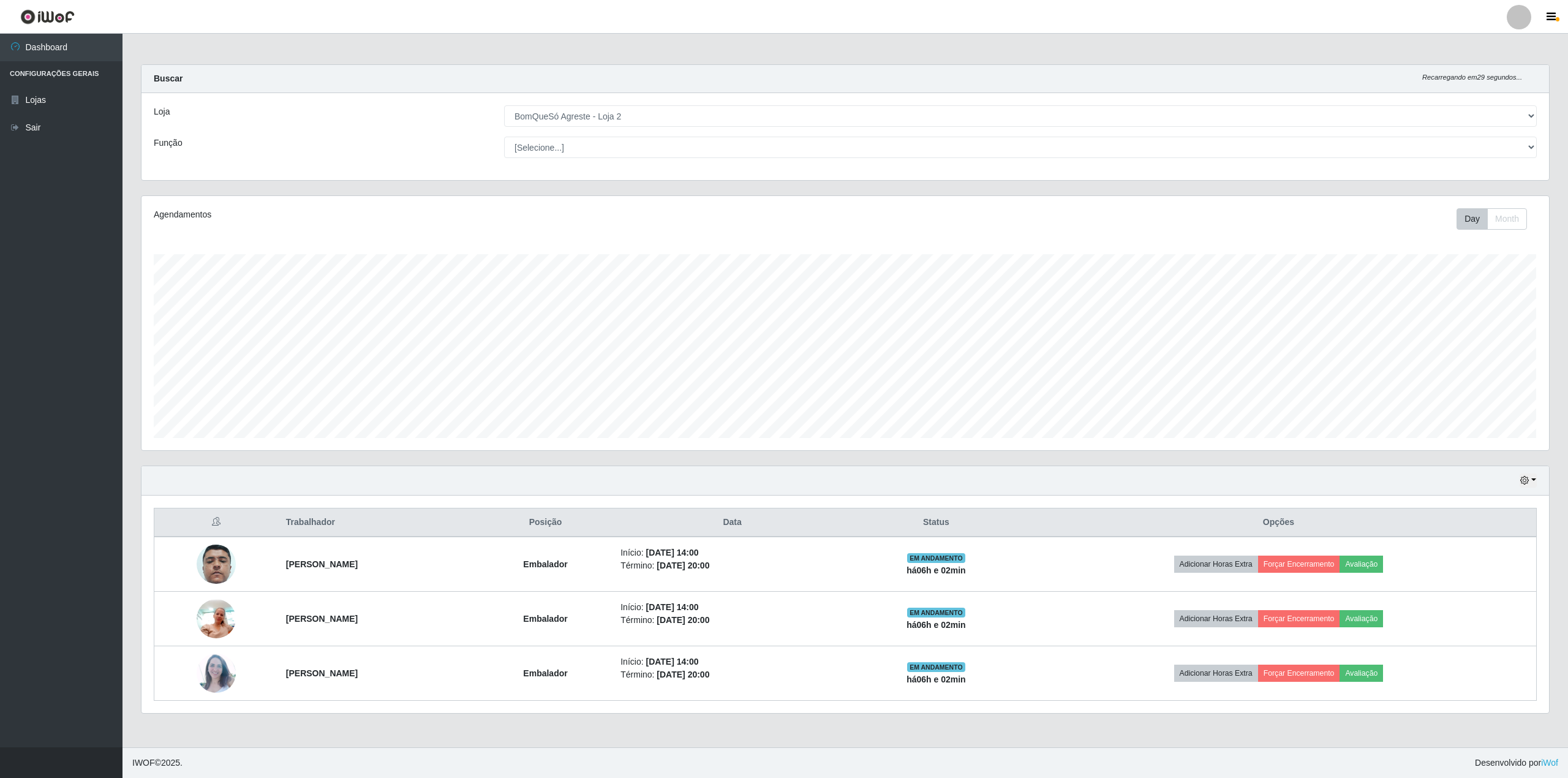
select select "214"
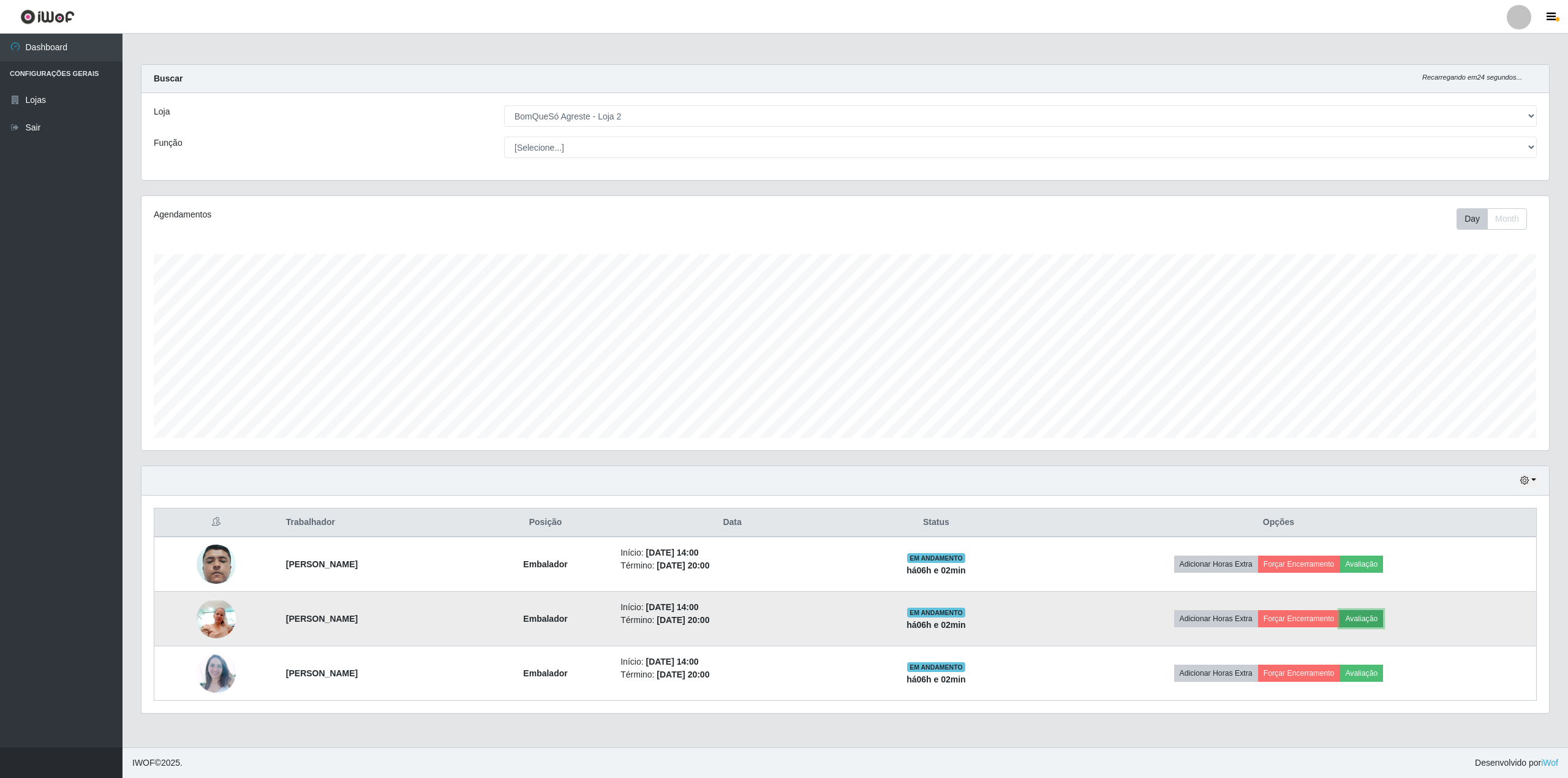
click at [1383, 622] on button "Avaliação" at bounding box center [1361, 618] width 44 height 17
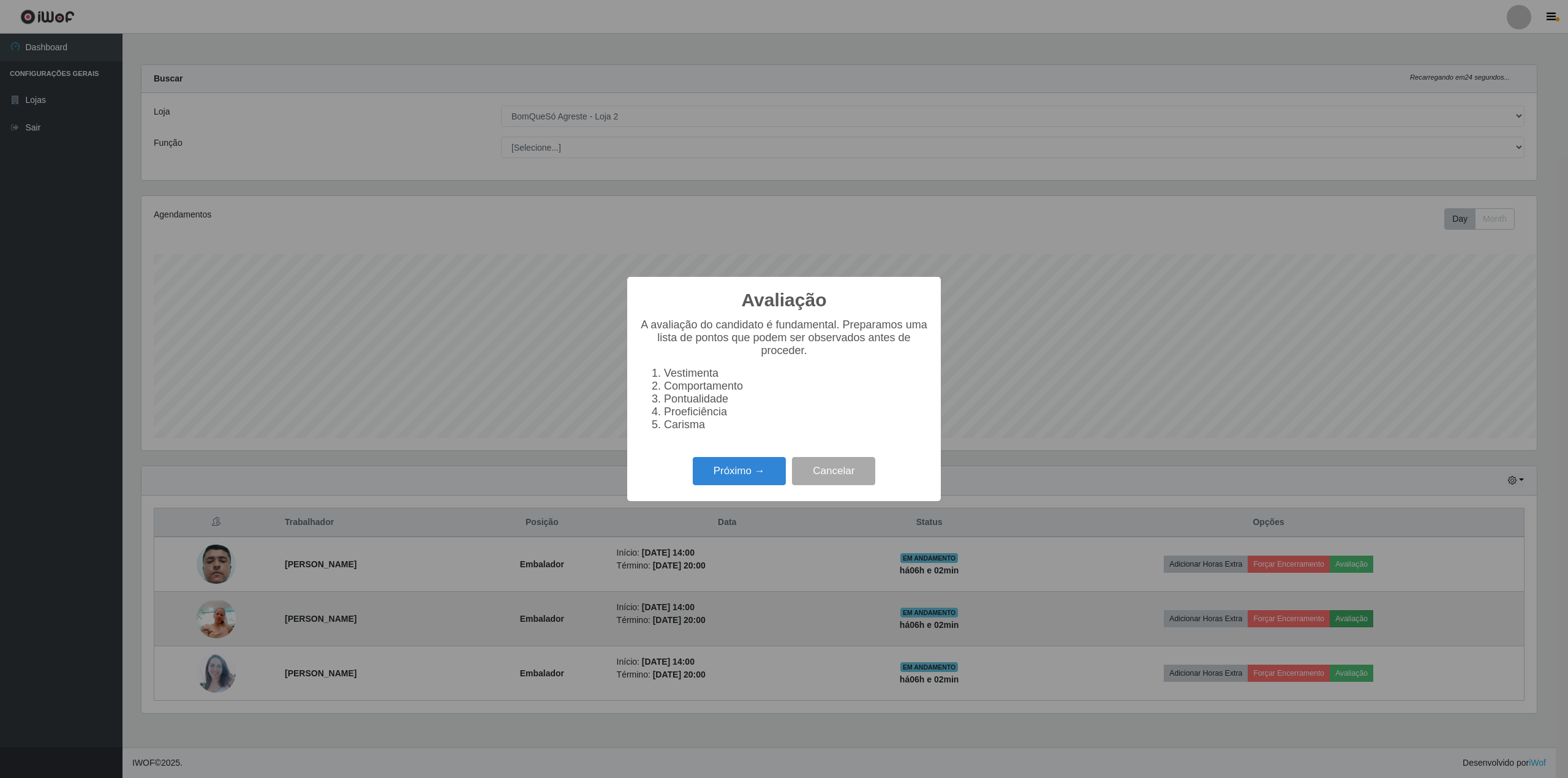
scroll to position [612606, 611154]
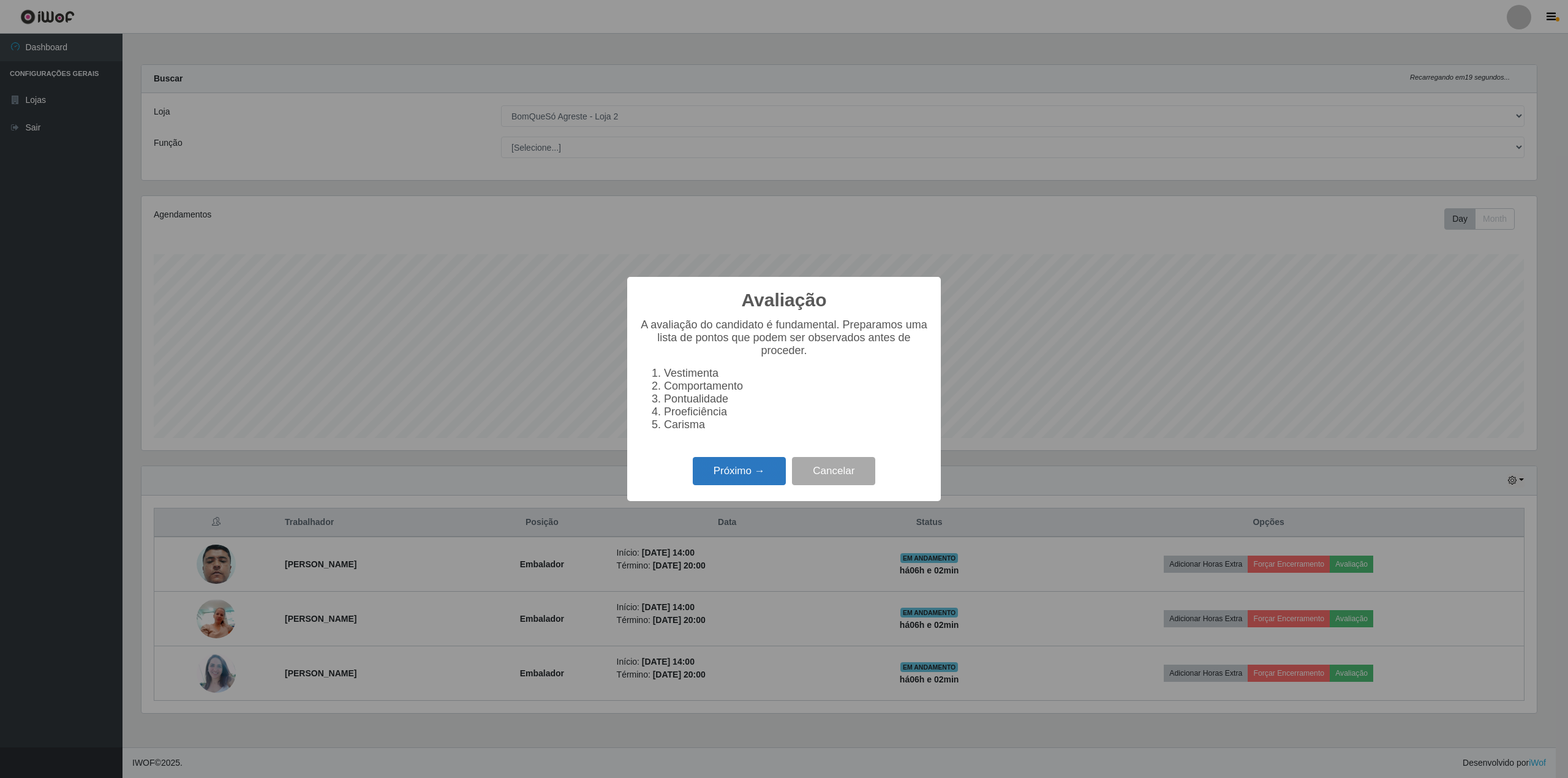
click at [739, 479] on button "Próximo →" at bounding box center [739, 472] width 93 height 29
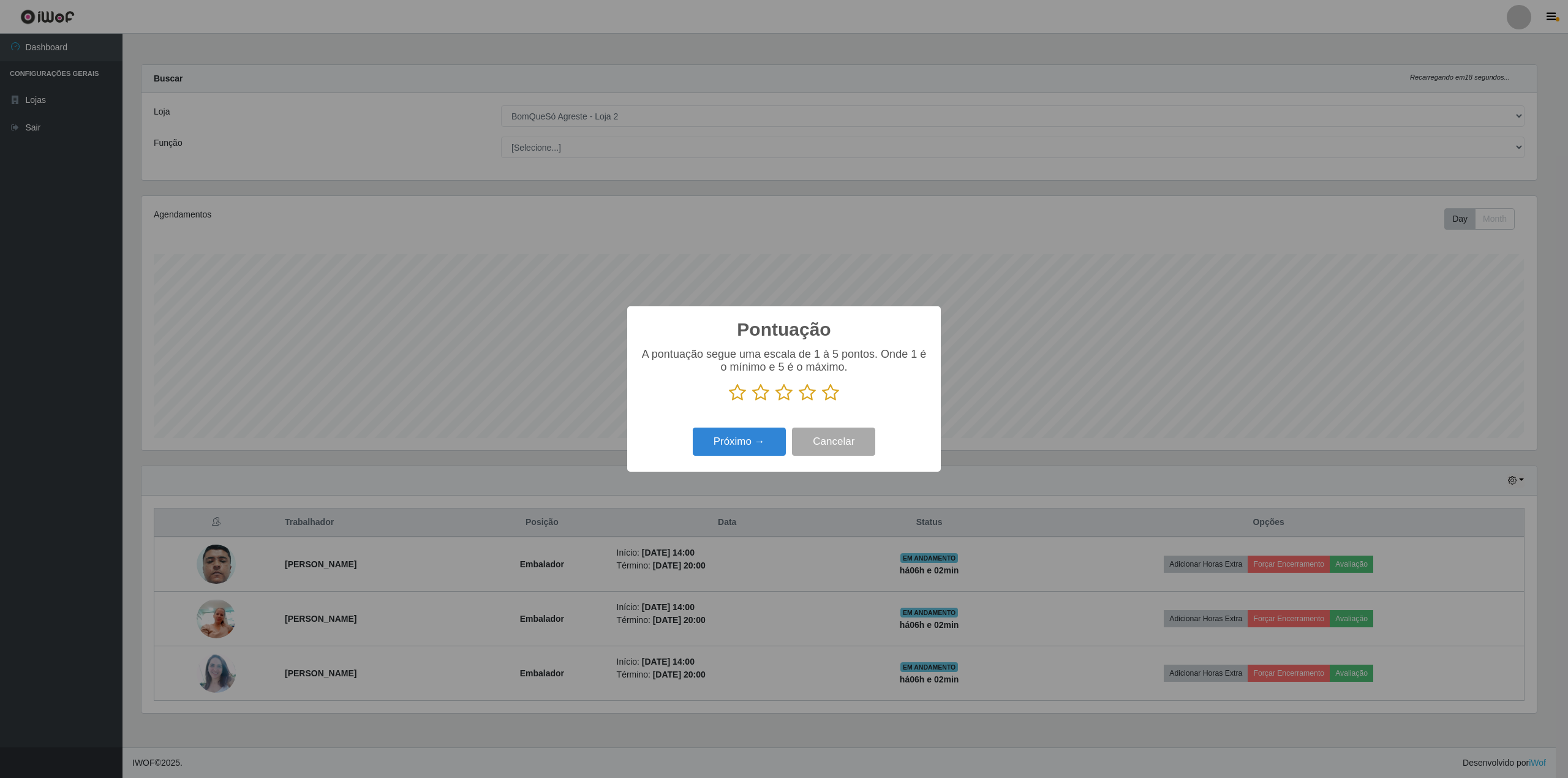
click at [833, 391] on icon at bounding box center [830, 393] width 17 height 18
click at [822, 402] on input "radio" at bounding box center [822, 402] width 0 height 0
click at [729, 442] on button "Próximo →" at bounding box center [739, 442] width 93 height 29
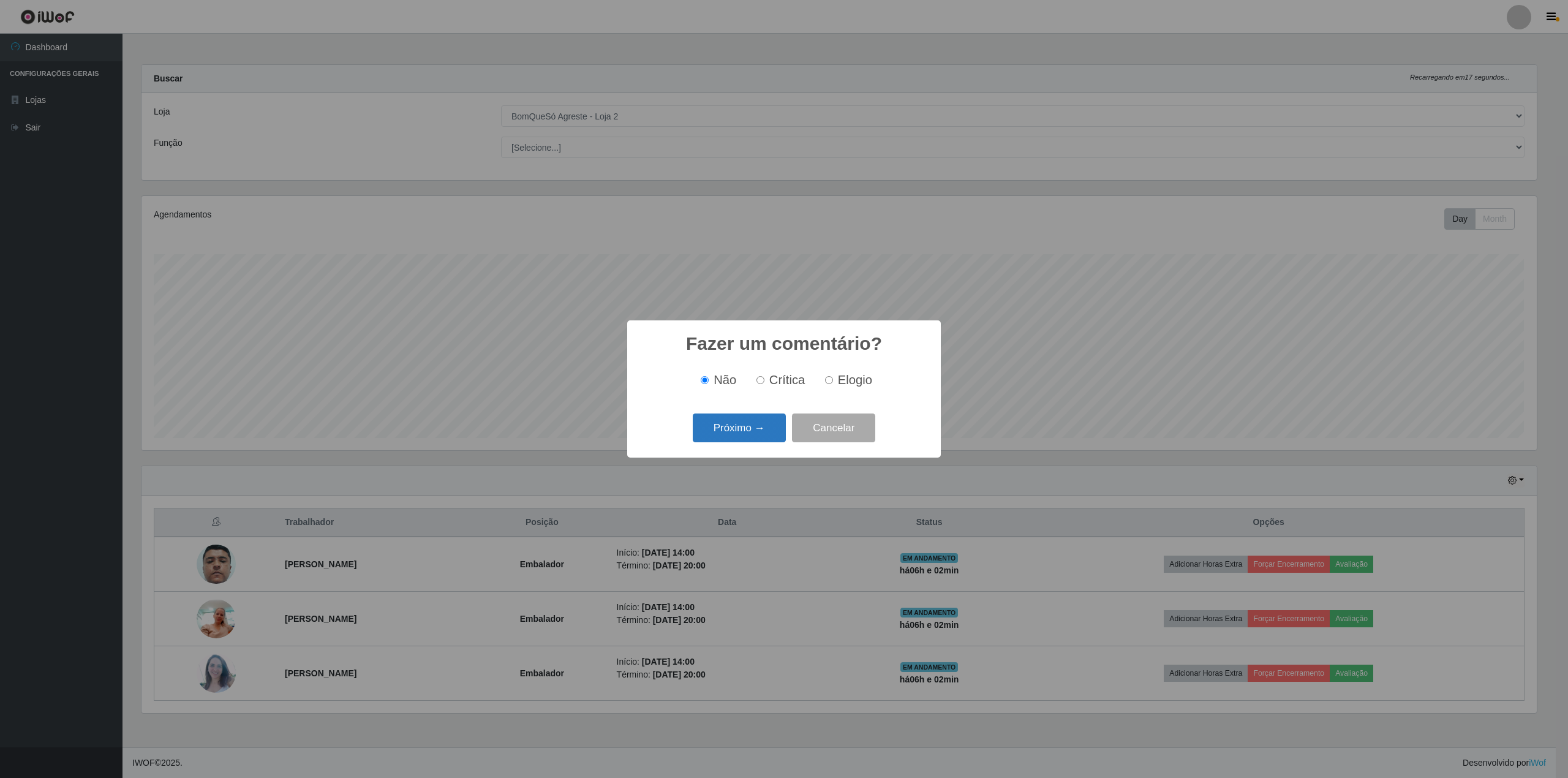
click at [730, 425] on button "Próximo →" at bounding box center [739, 428] width 93 height 29
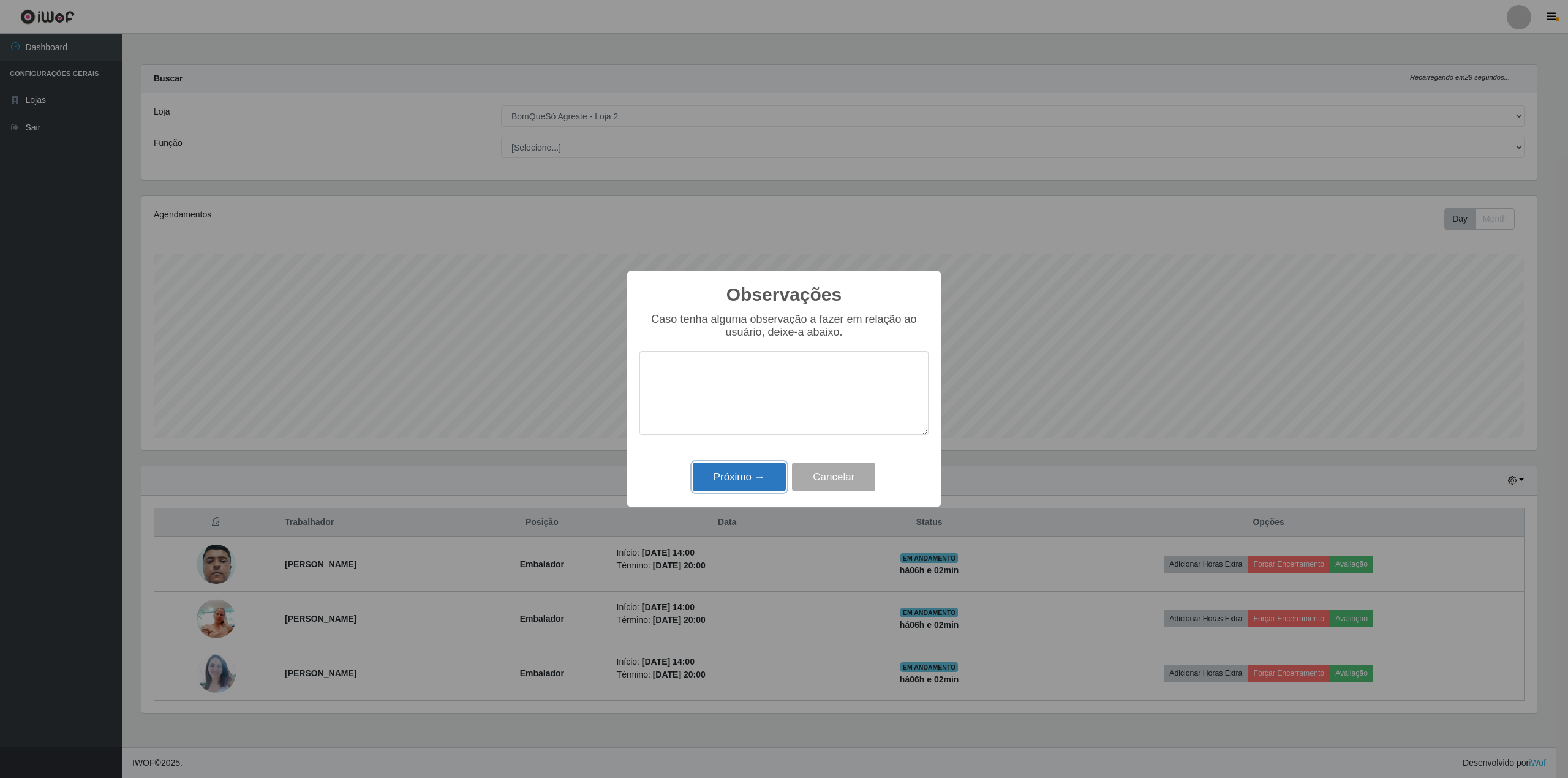
click at [745, 482] on button "Próximo →" at bounding box center [739, 477] width 93 height 29
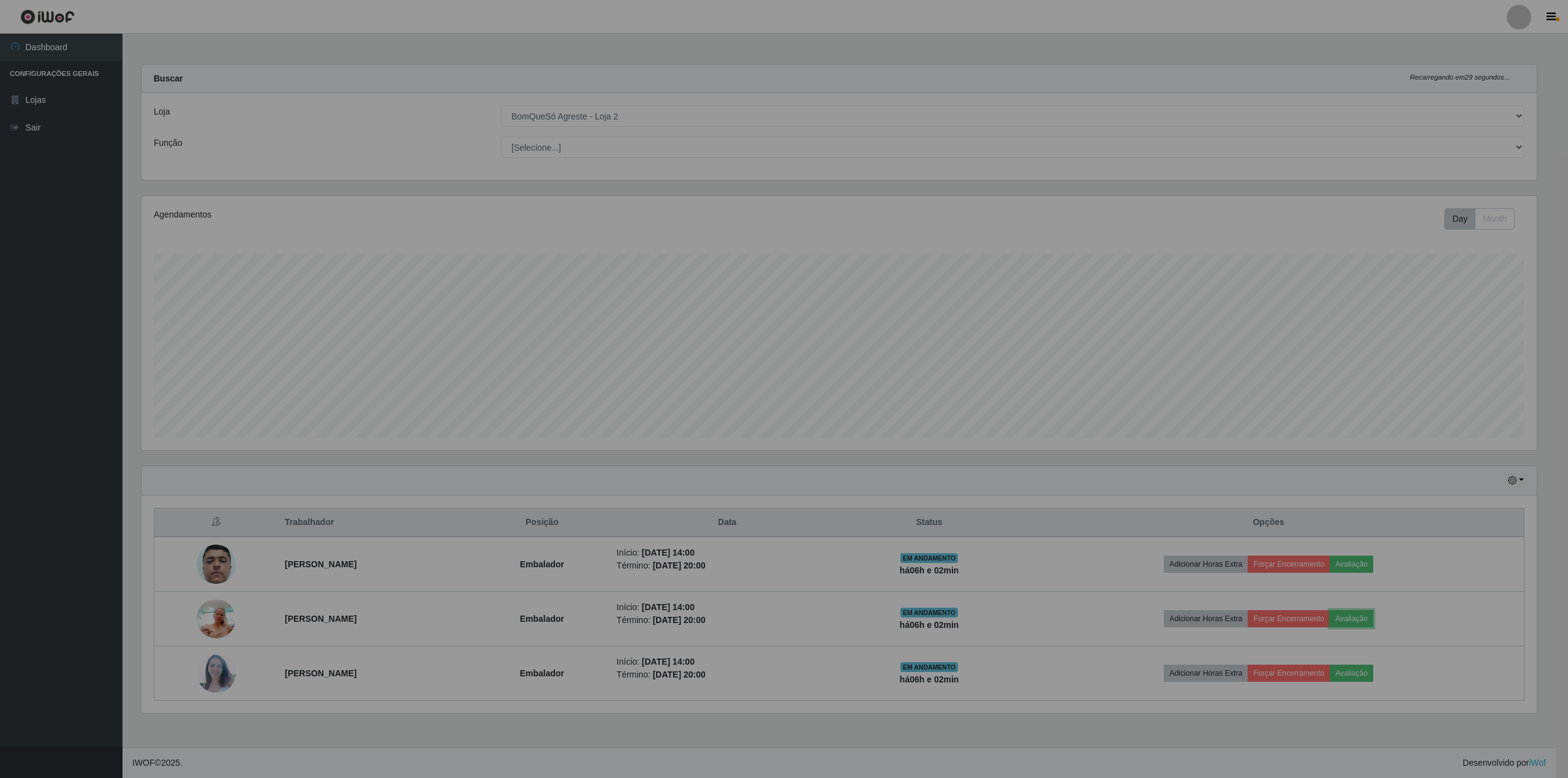
scroll to position [255, 1407]
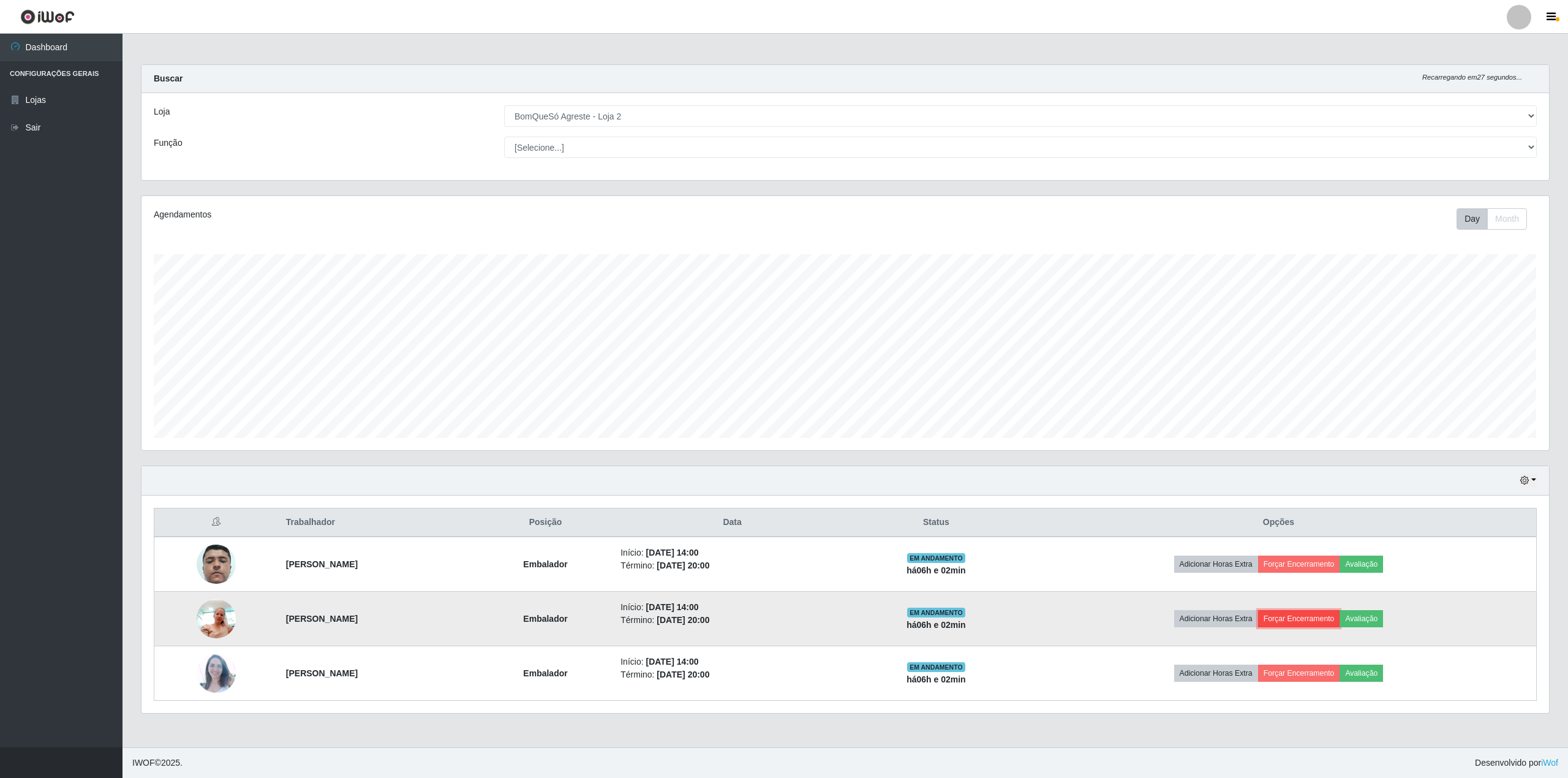
click at [1329, 622] on button "Forçar Encerramento" at bounding box center [1299, 618] width 82 height 17
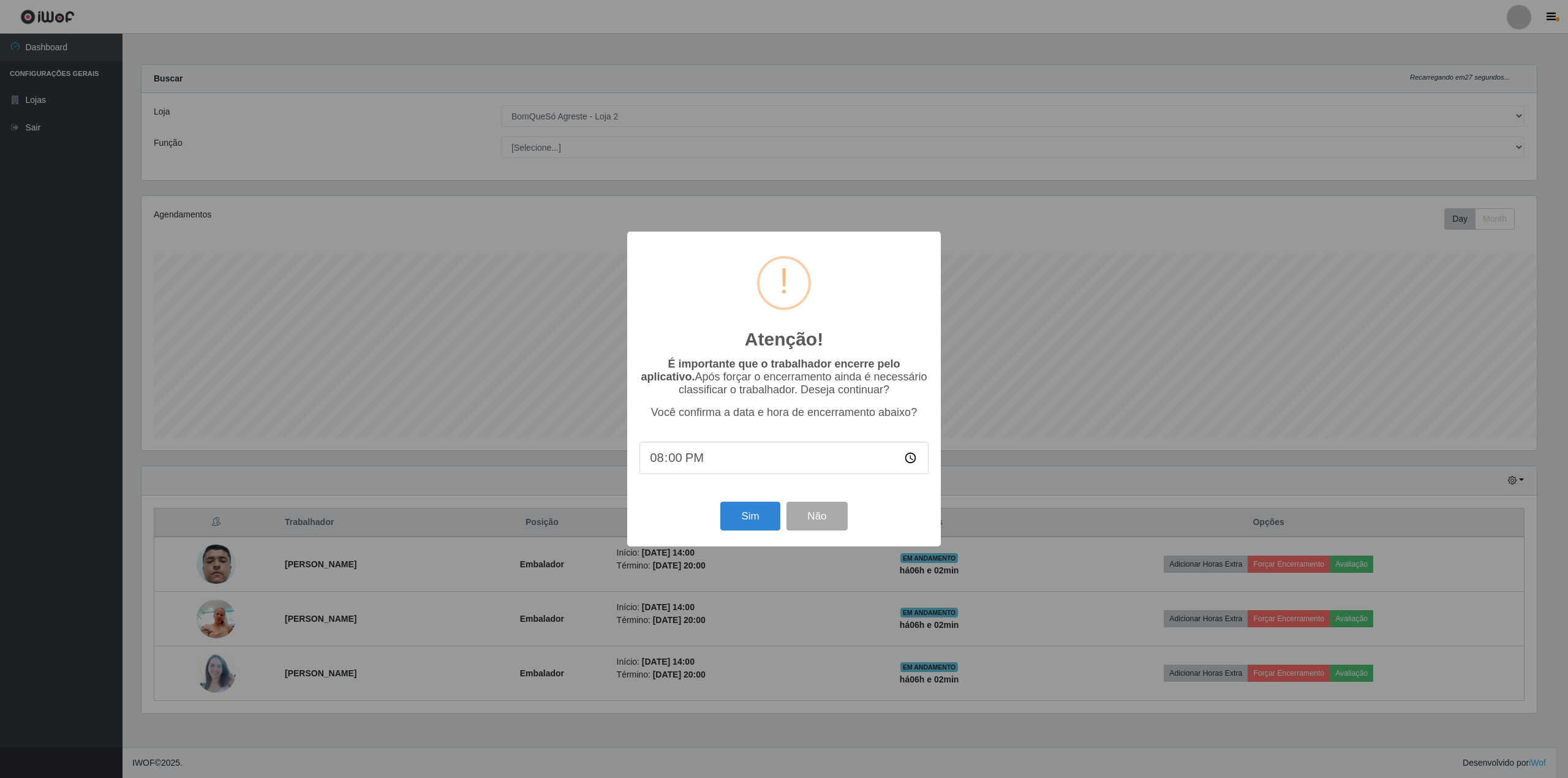
scroll to position [612606, 611154]
click at [758, 523] on button "Sim" at bounding box center [750, 516] width 59 height 29
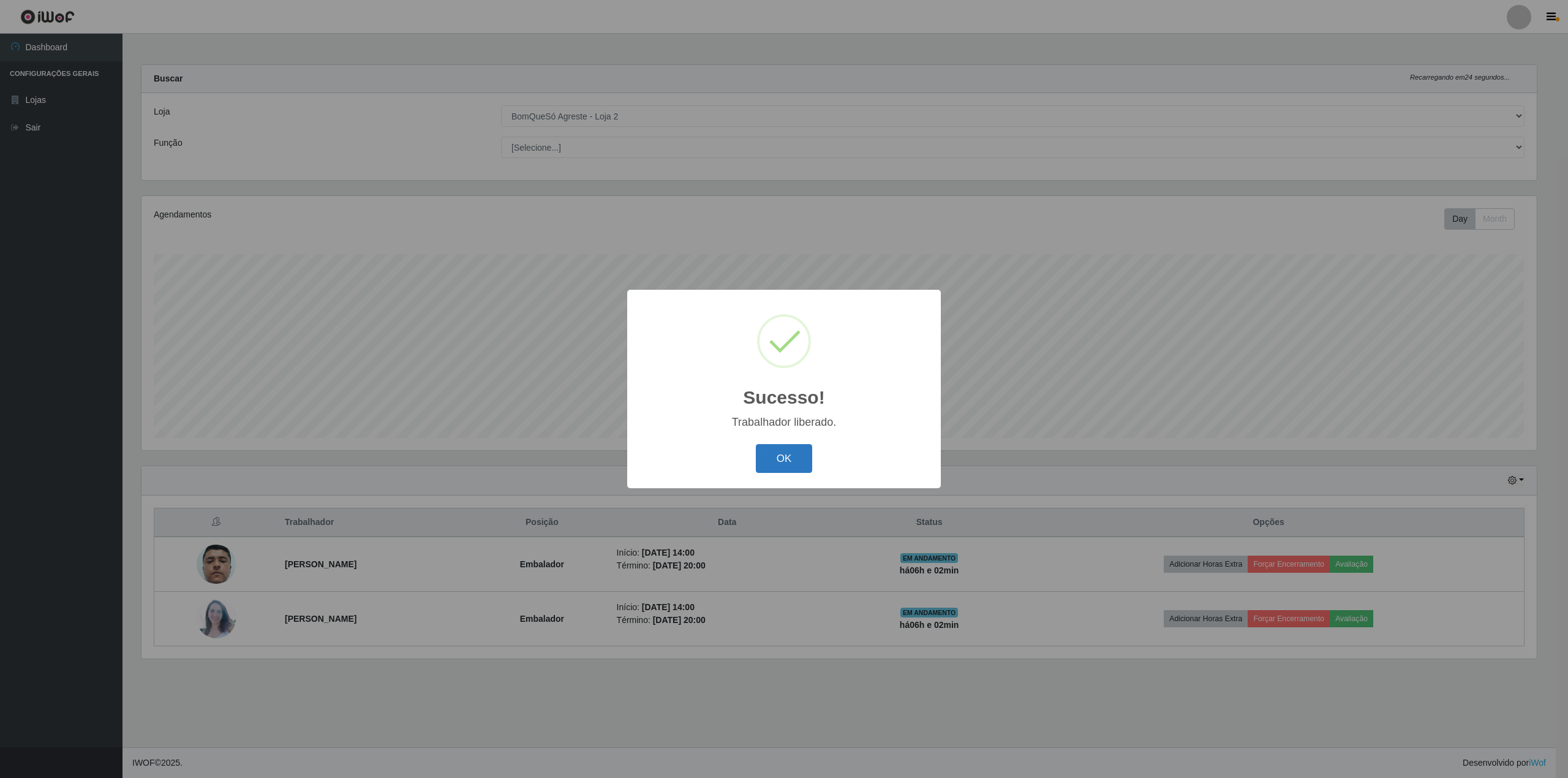
click at [772, 461] on button "OK" at bounding box center [784, 459] width 57 height 29
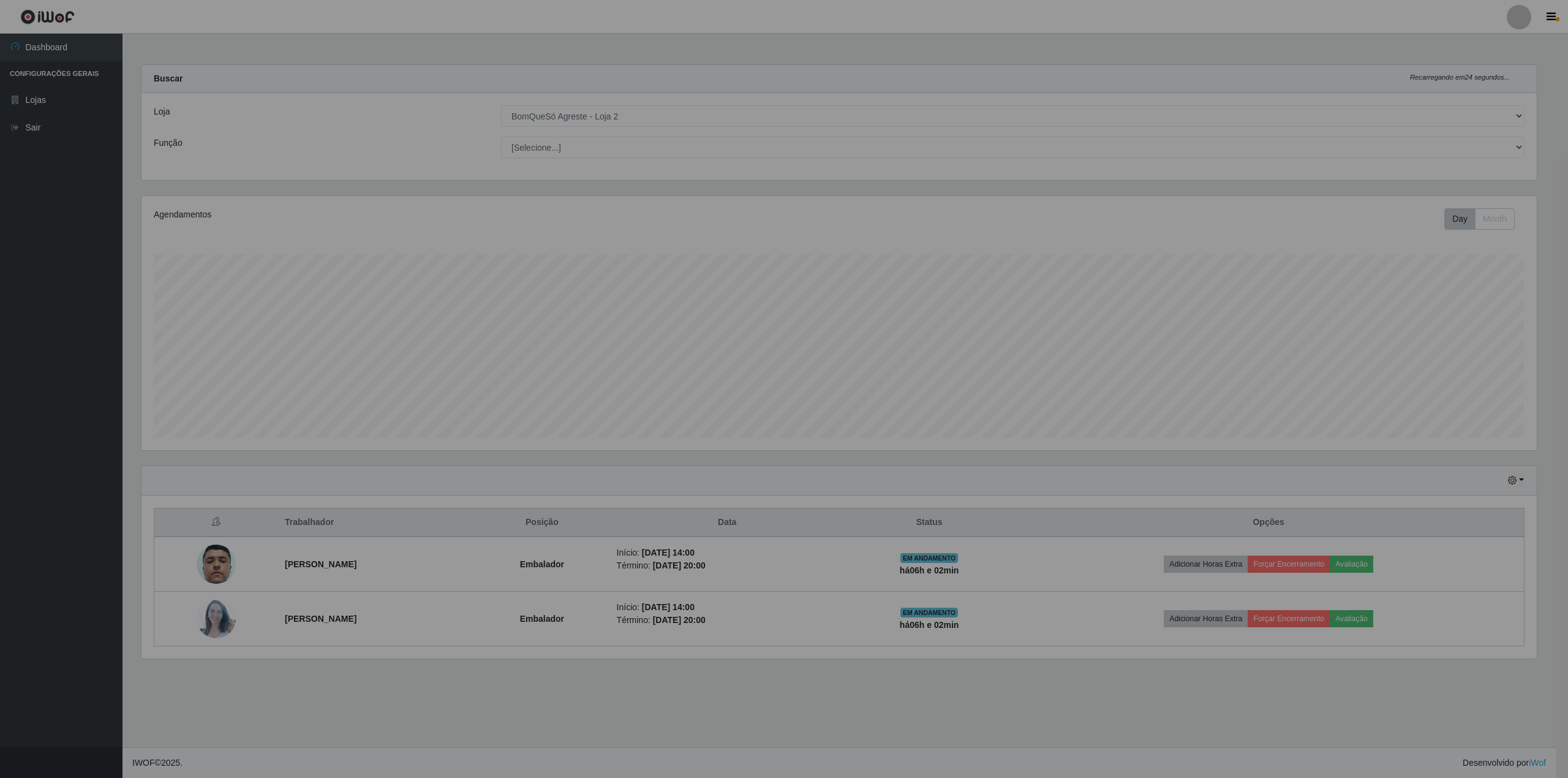
scroll to position [255, 1407]
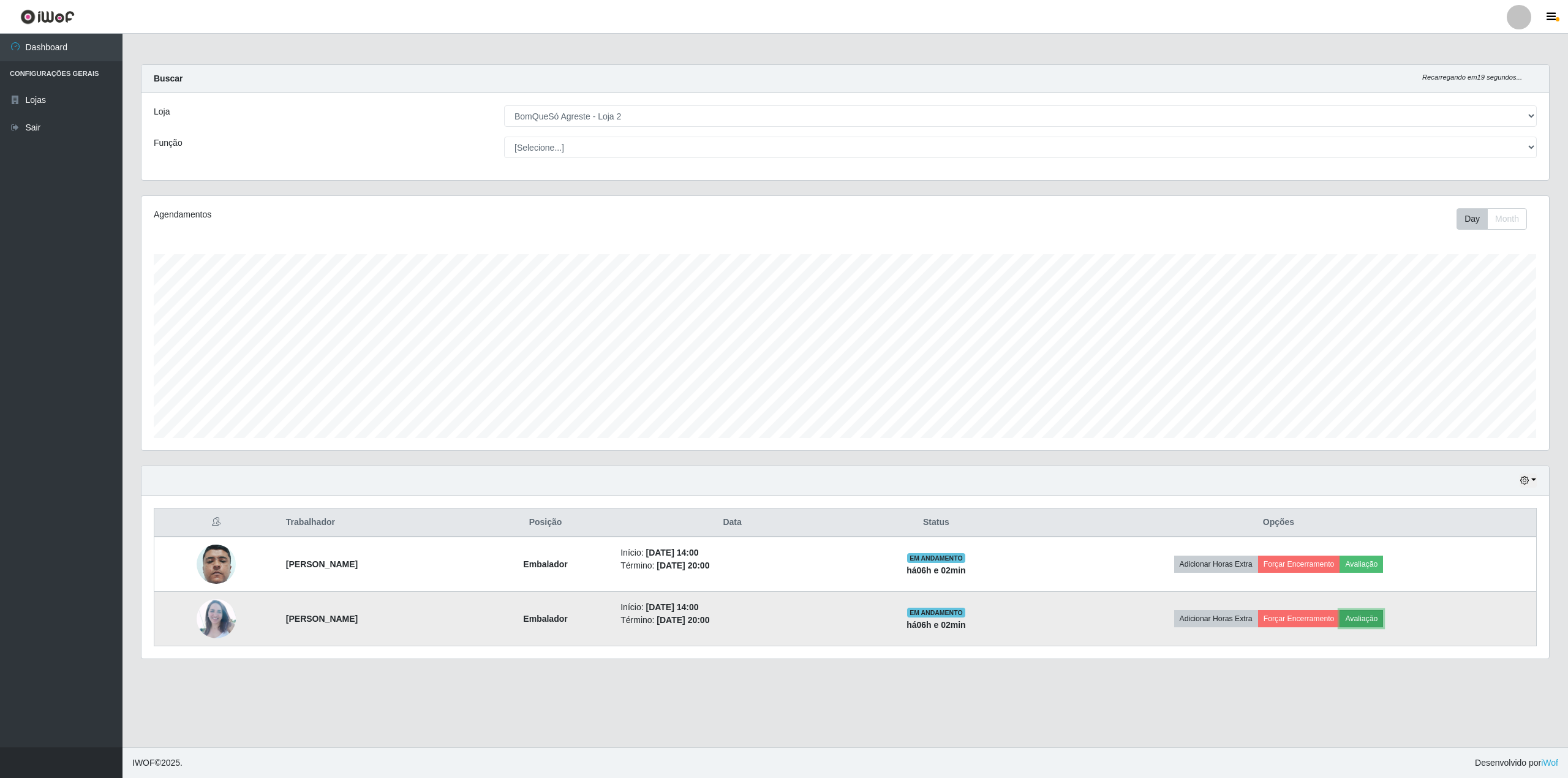
click at [1383, 616] on button "Avaliação" at bounding box center [1361, 618] width 44 height 17
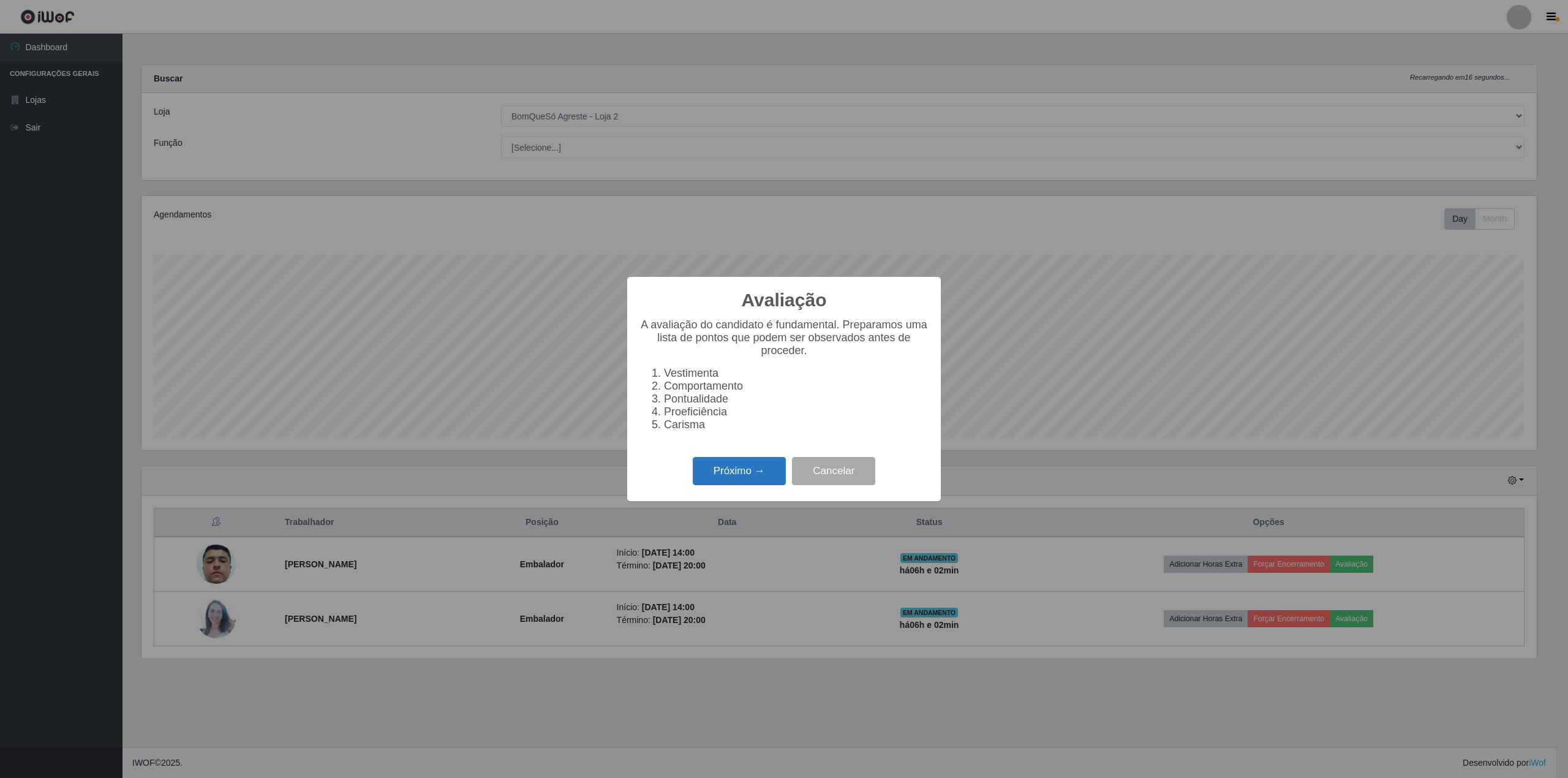
click at [713, 476] on button "Próximo →" at bounding box center [739, 472] width 93 height 29
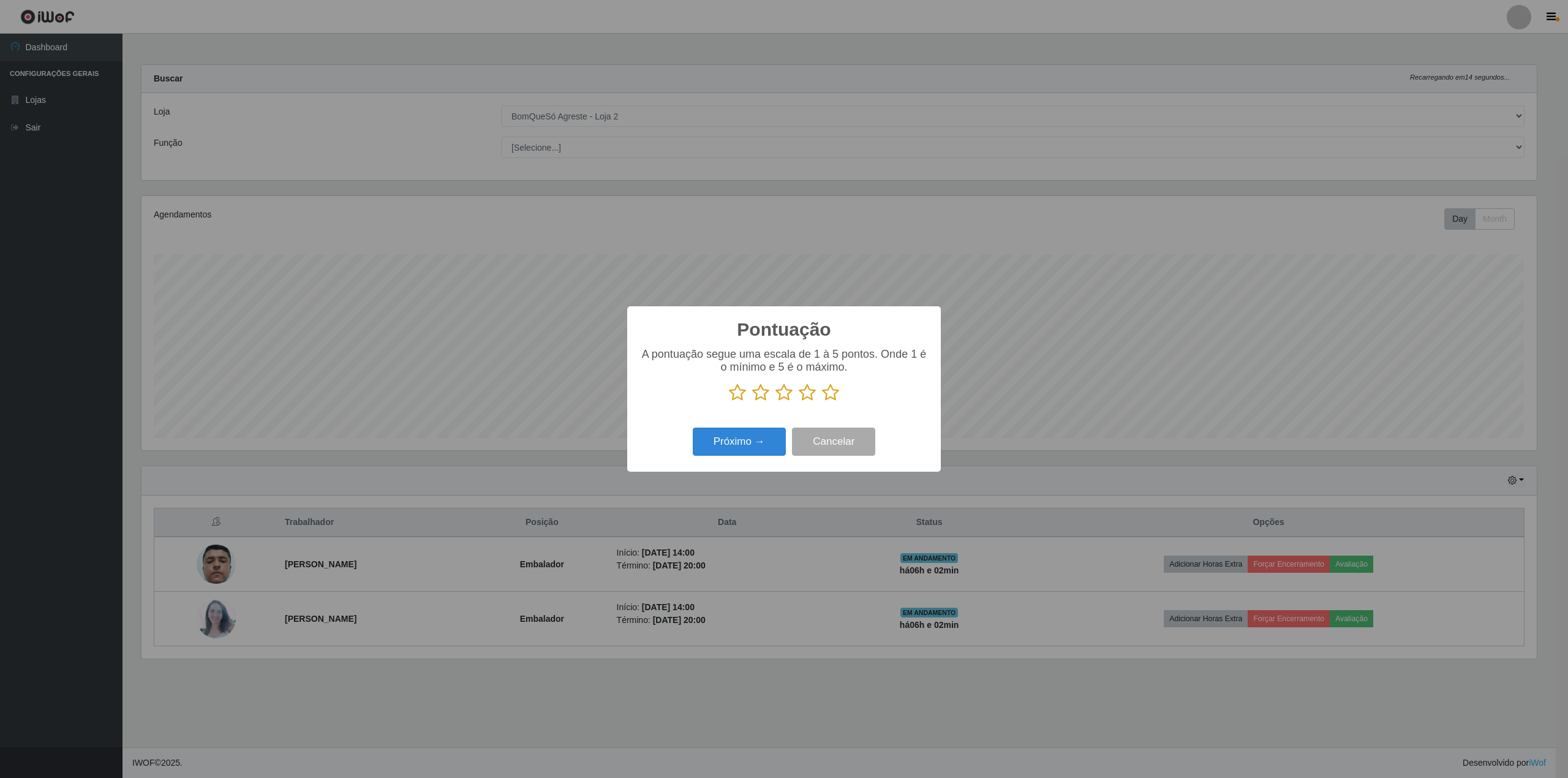
click at [836, 393] on icon at bounding box center [830, 393] width 17 height 18
click at [822, 402] on input "radio" at bounding box center [822, 402] width 0 height 0
click at [706, 441] on button "Próximo →" at bounding box center [739, 442] width 93 height 29
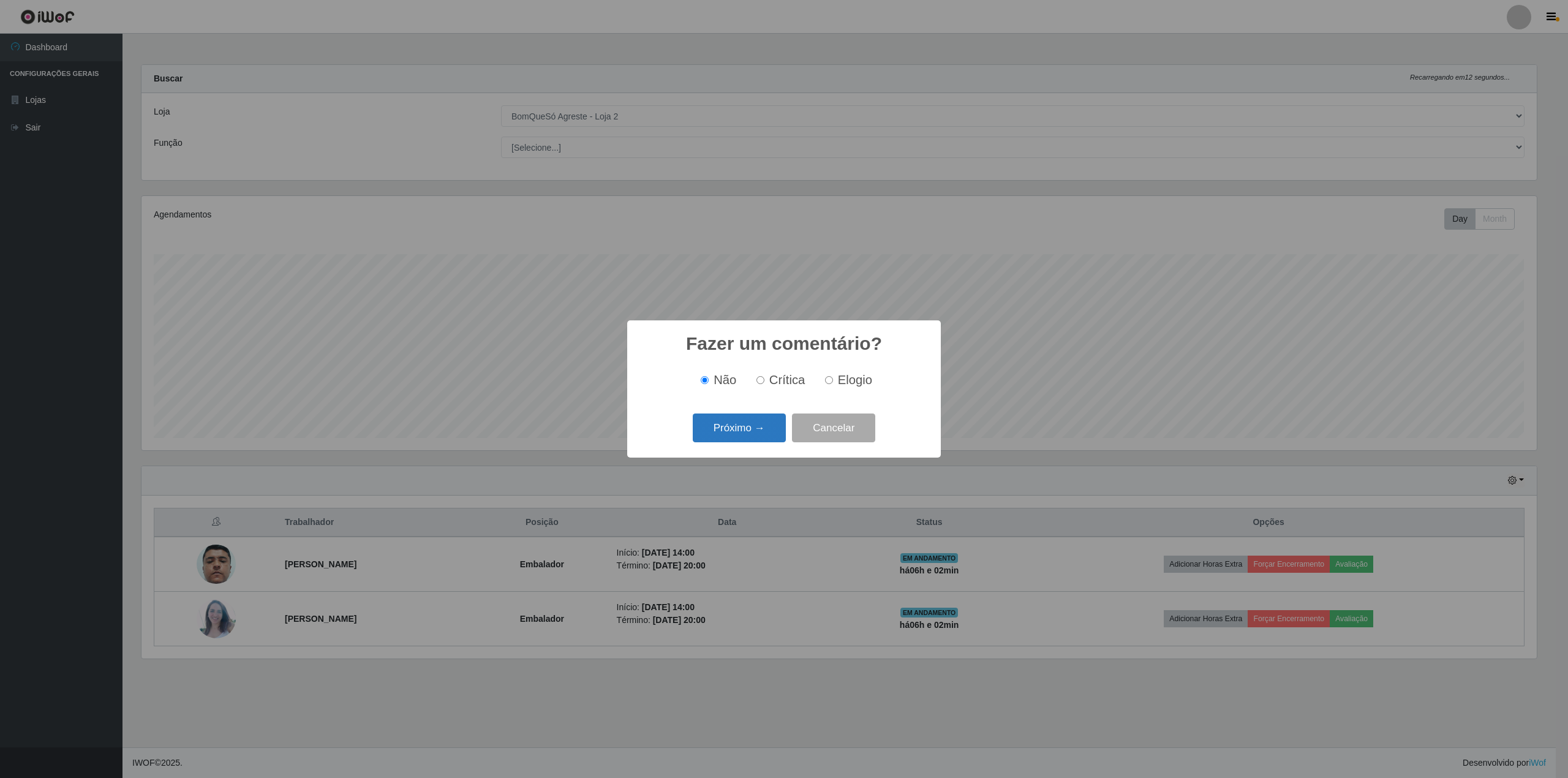
click at [718, 420] on button "Próximo →" at bounding box center [739, 428] width 93 height 29
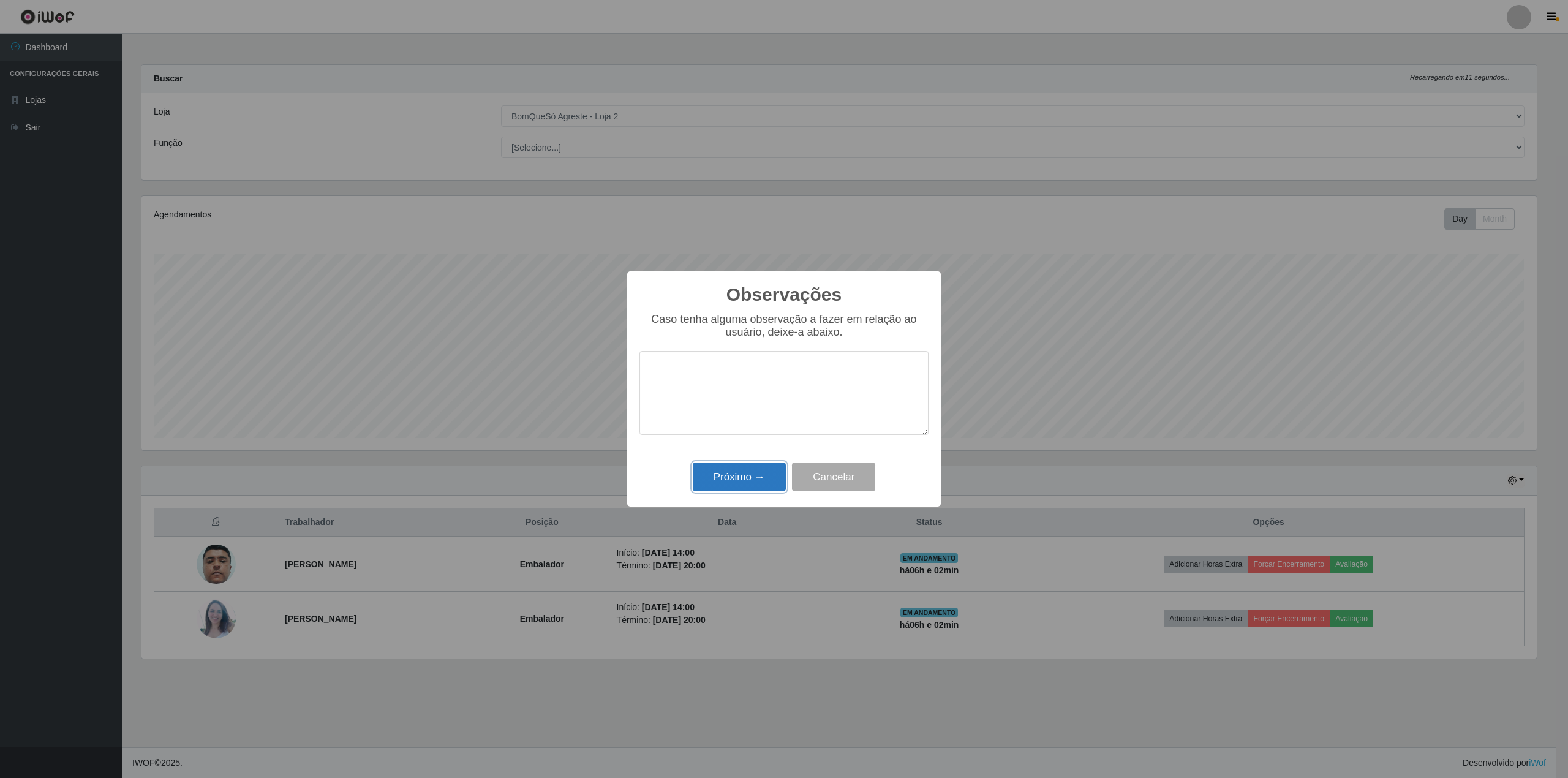
click at [733, 476] on button "Próximo →" at bounding box center [739, 477] width 93 height 29
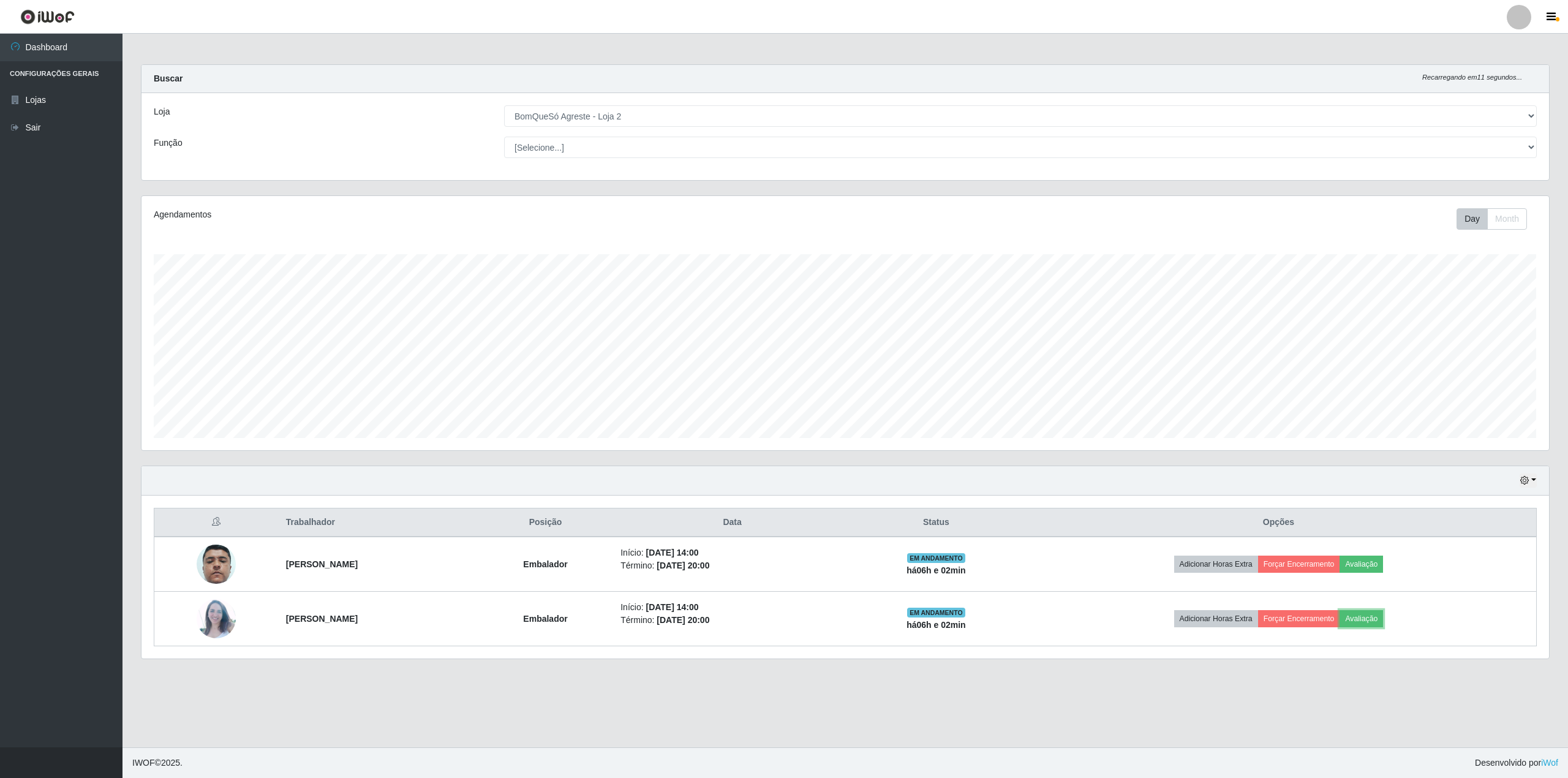
scroll to position [255, 1407]
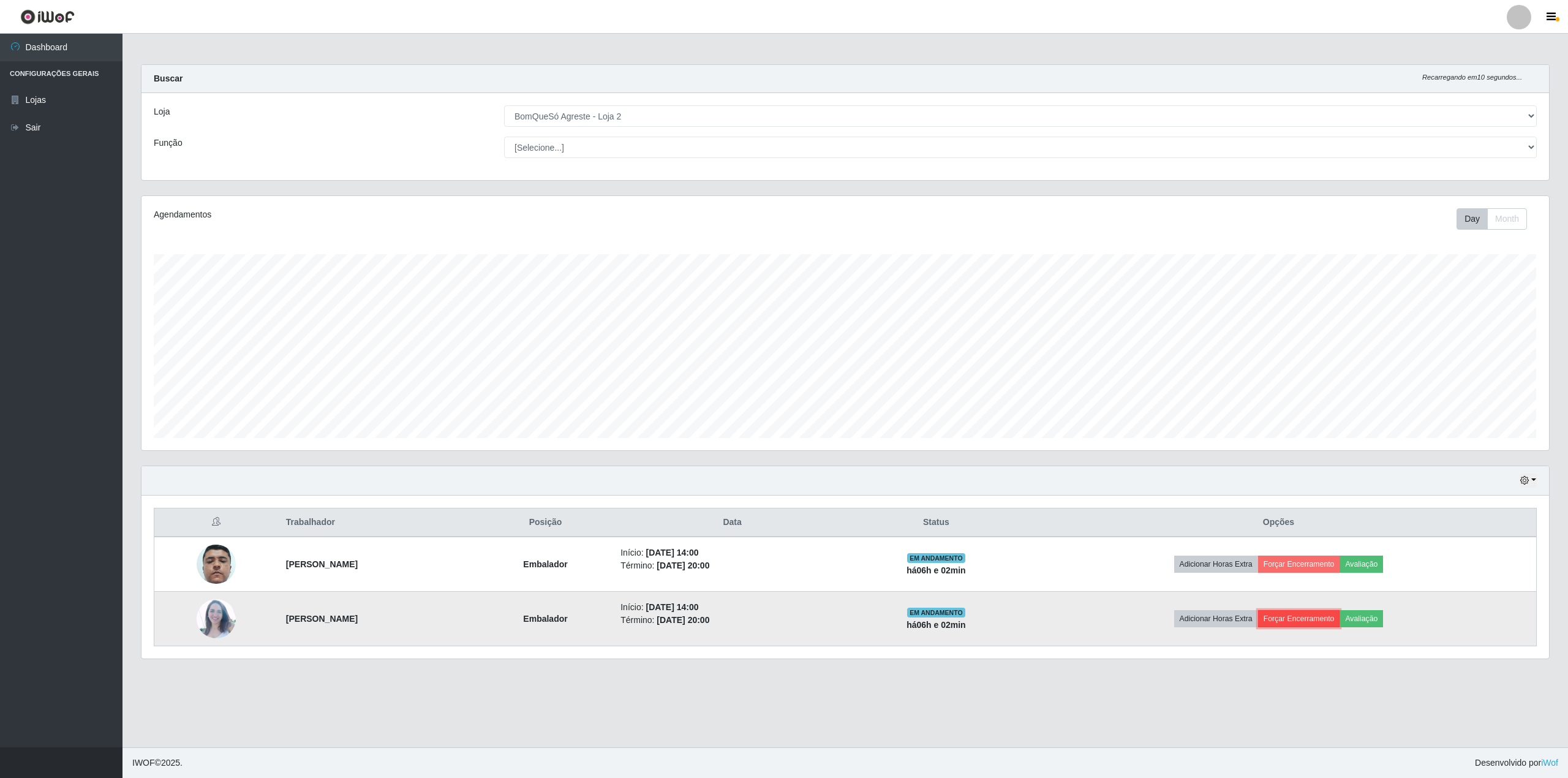
click at [1335, 618] on button "Forçar Encerramento" at bounding box center [1299, 618] width 82 height 17
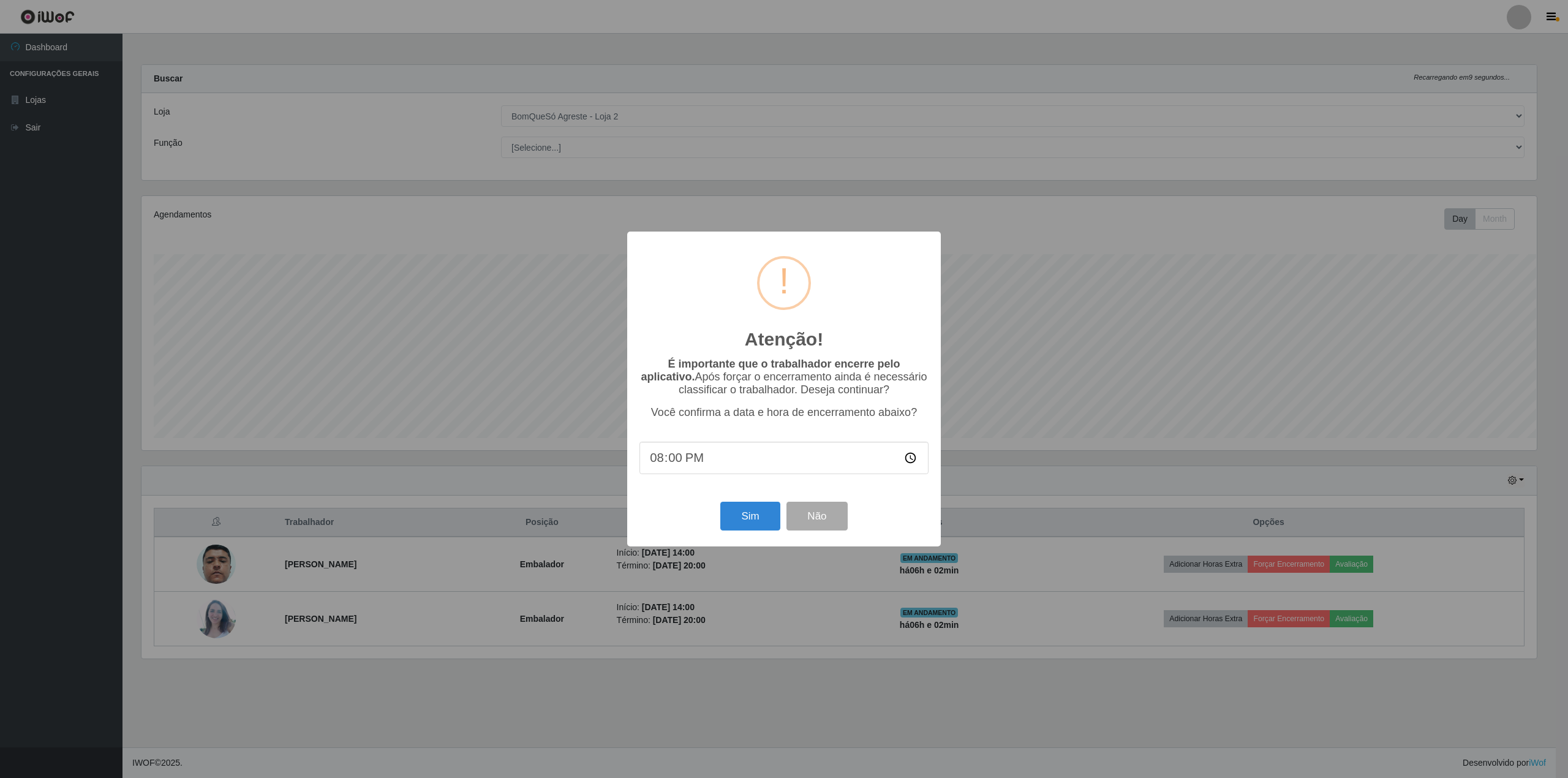
scroll to position [612606, 611154]
click at [763, 528] on button "Sim" at bounding box center [750, 516] width 59 height 29
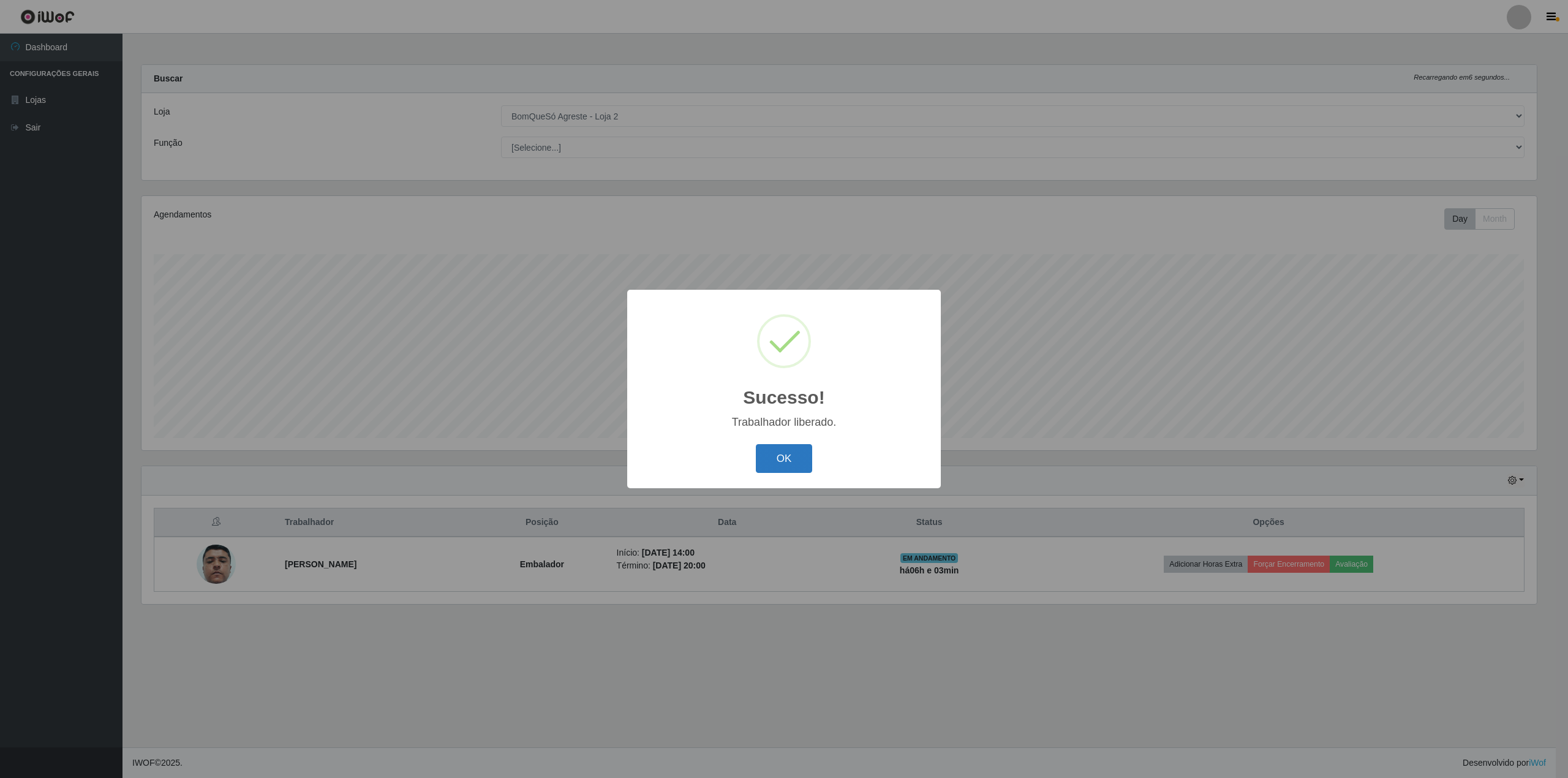
click at [758, 468] on button "OK" at bounding box center [784, 459] width 57 height 29
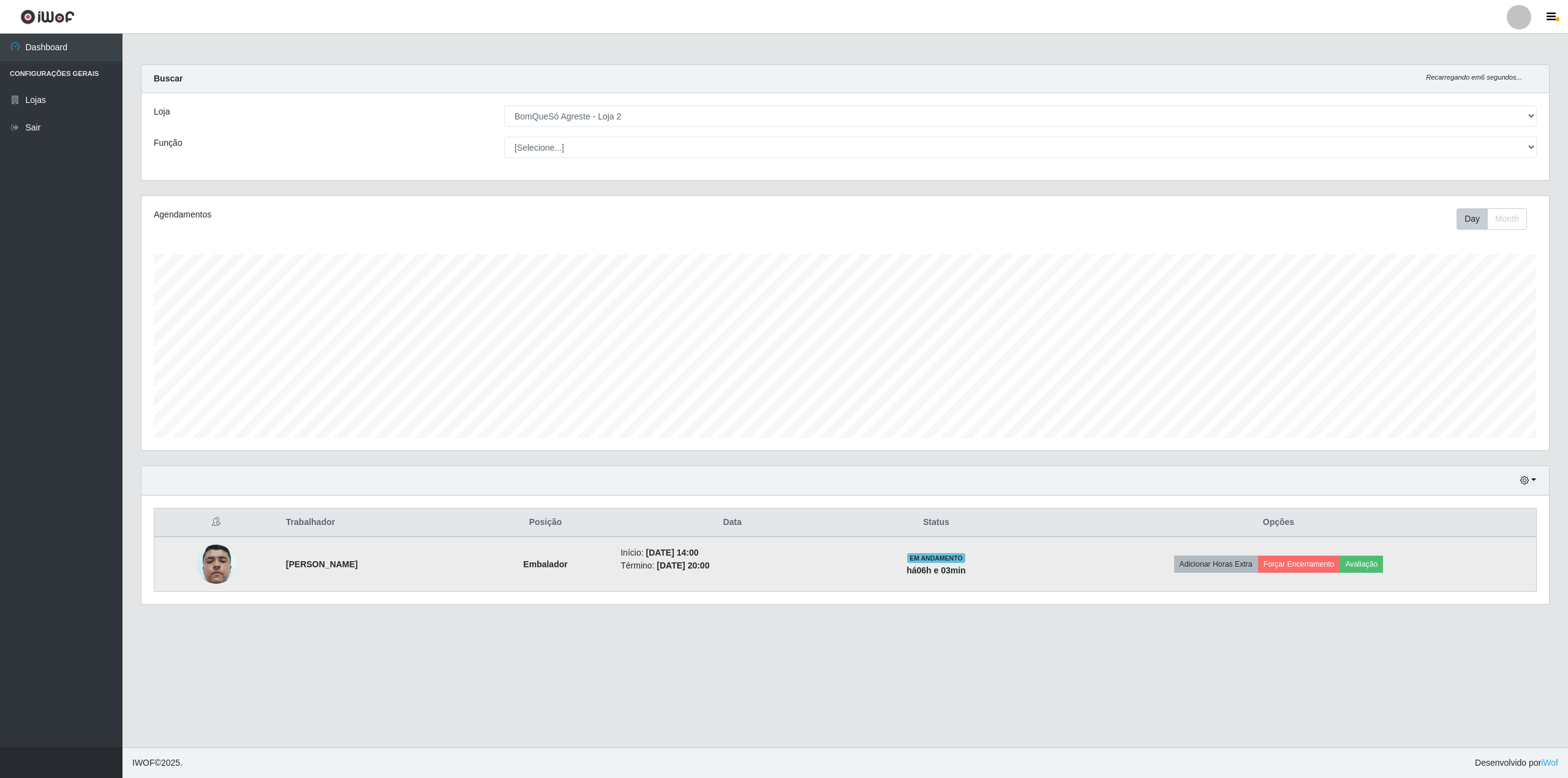
scroll to position [255, 1407]
click at [1382, 570] on button "Avaliação" at bounding box center [1361, 564] width 44 height 17
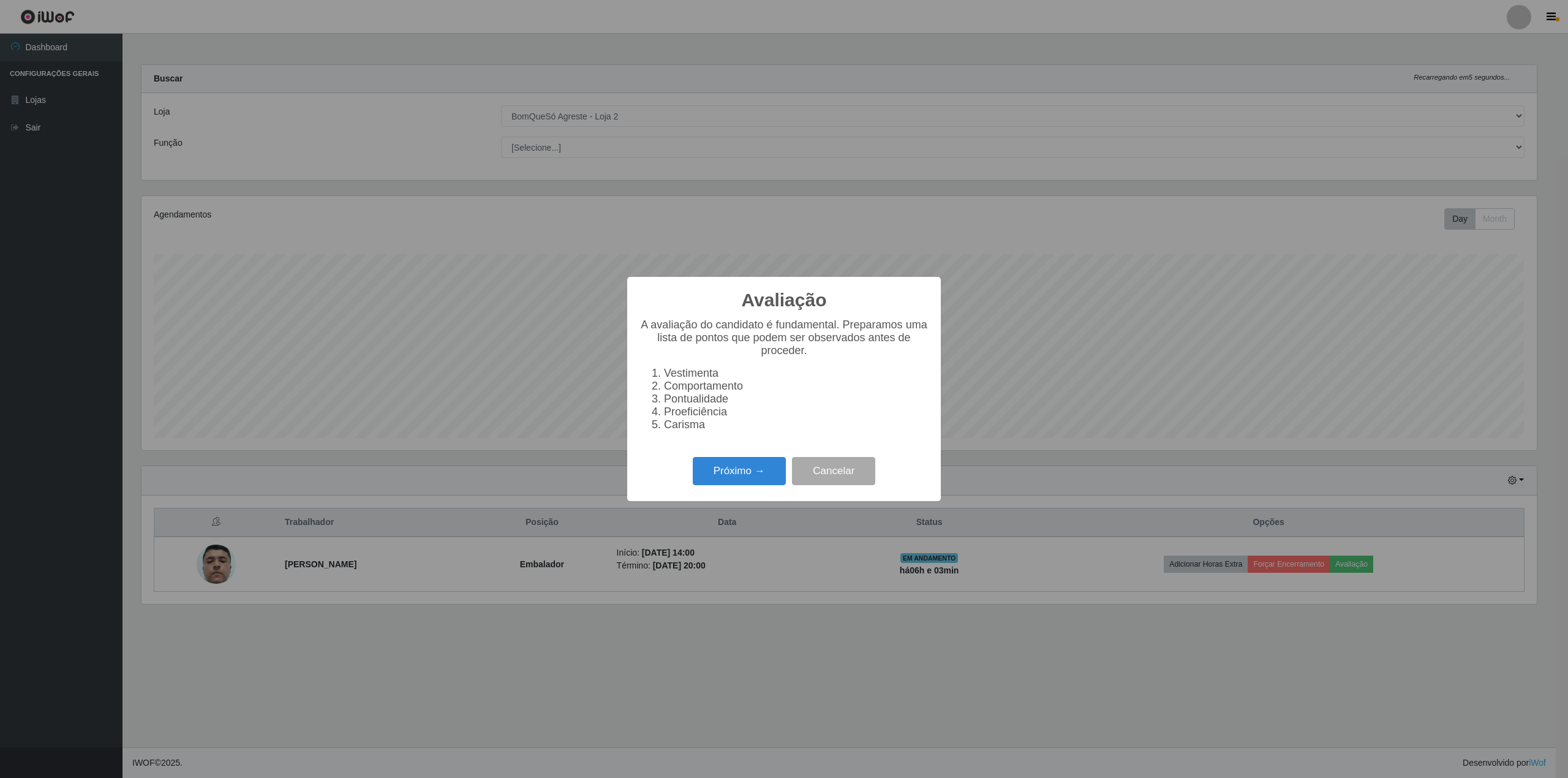
scroll to position [612606, 611154]
click at [704, 481] on button "Próximo →" at bounding box center [739, 472] width 93 height 29
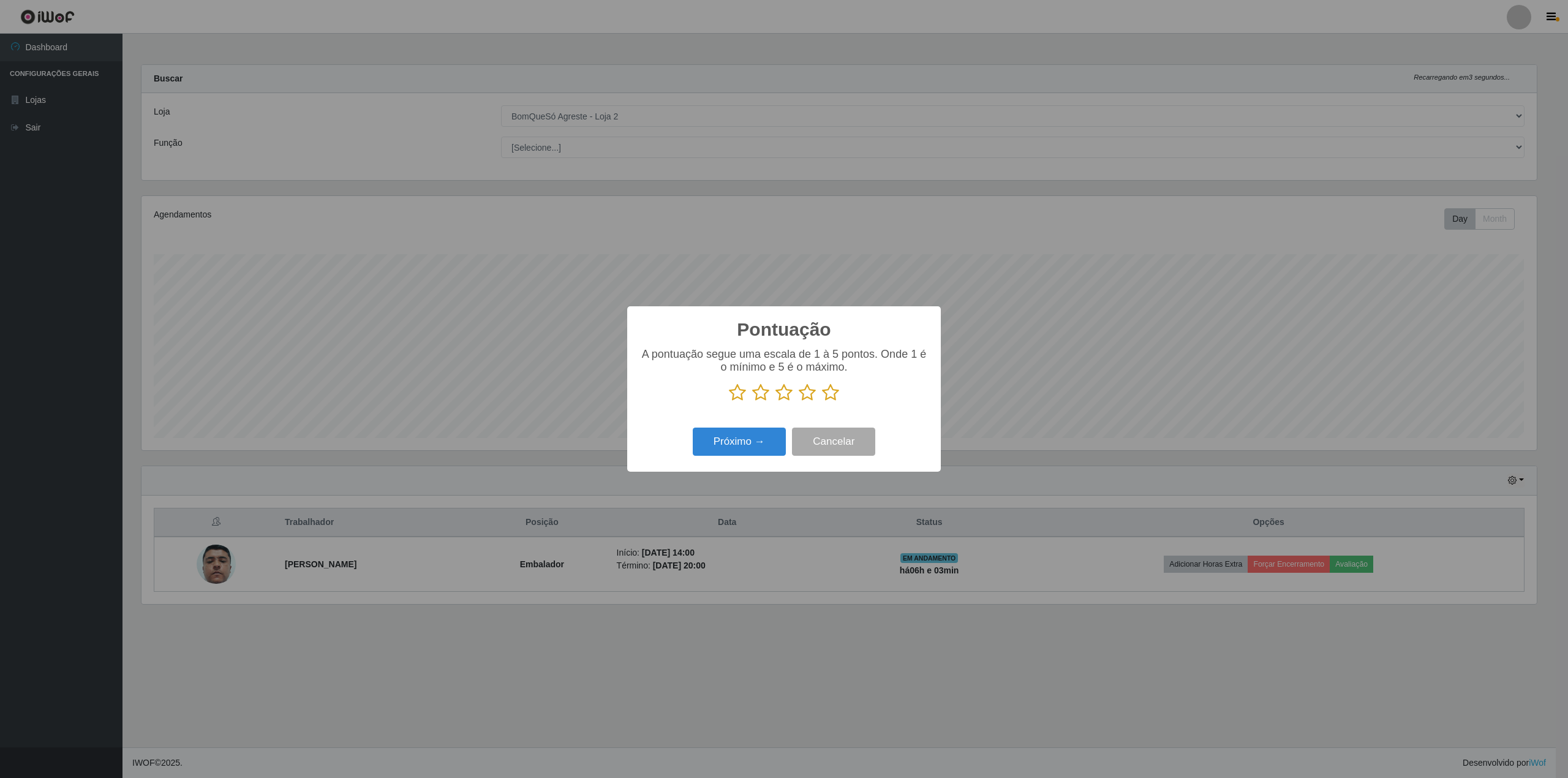
click at [829, 393] on icon at bounding box center [830, 393] width 17 height 18
click at [822, 402] on input "radio" at bounding box center [822, 402] width 0 height 0
click at [749, 449] on button "Próximo →" at bounding box center [739, 442] width 93 height 29
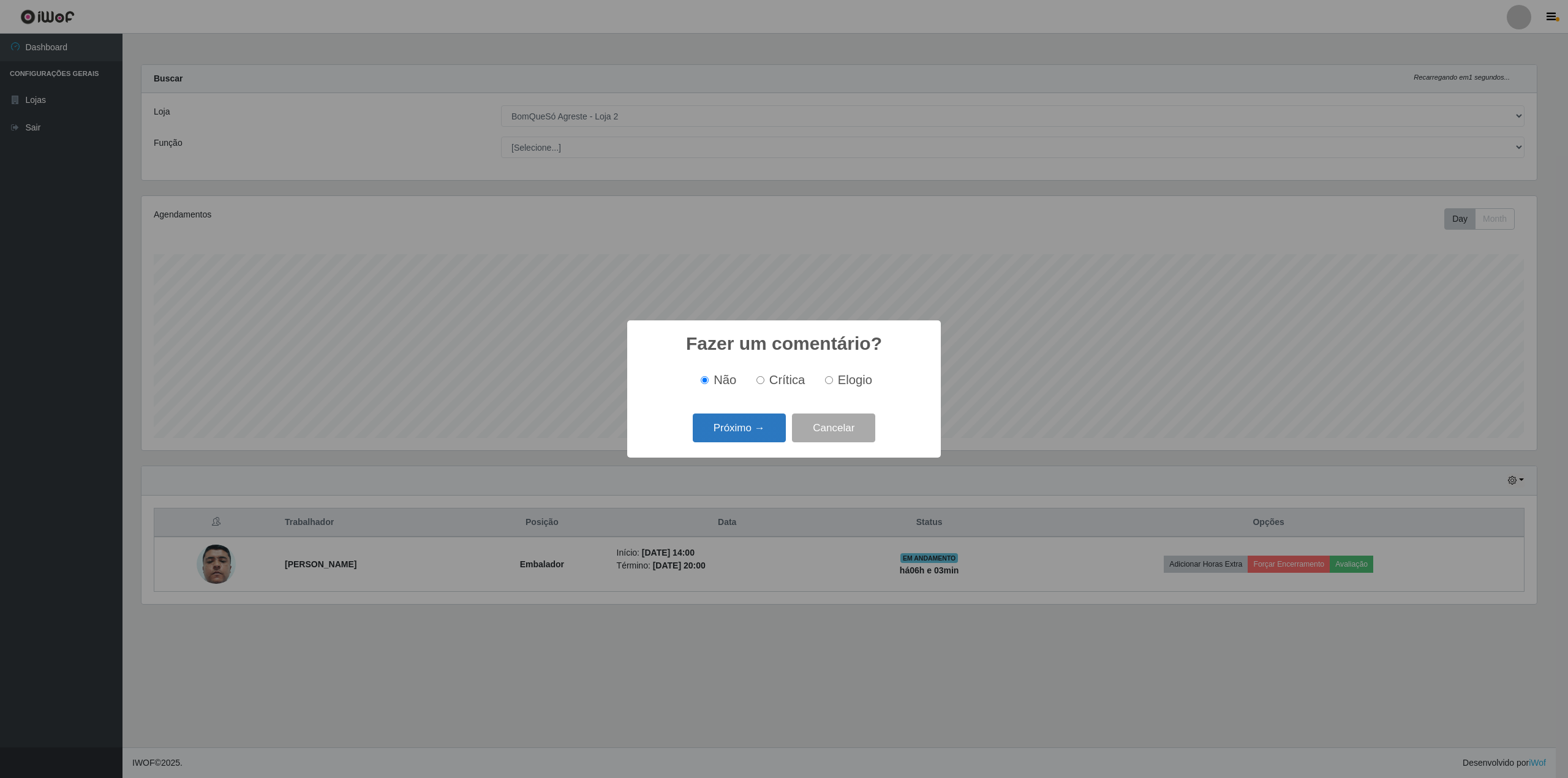
click at [752, 427] on button "Próximo →" at bounding box center [739, 428] width 93 height 29
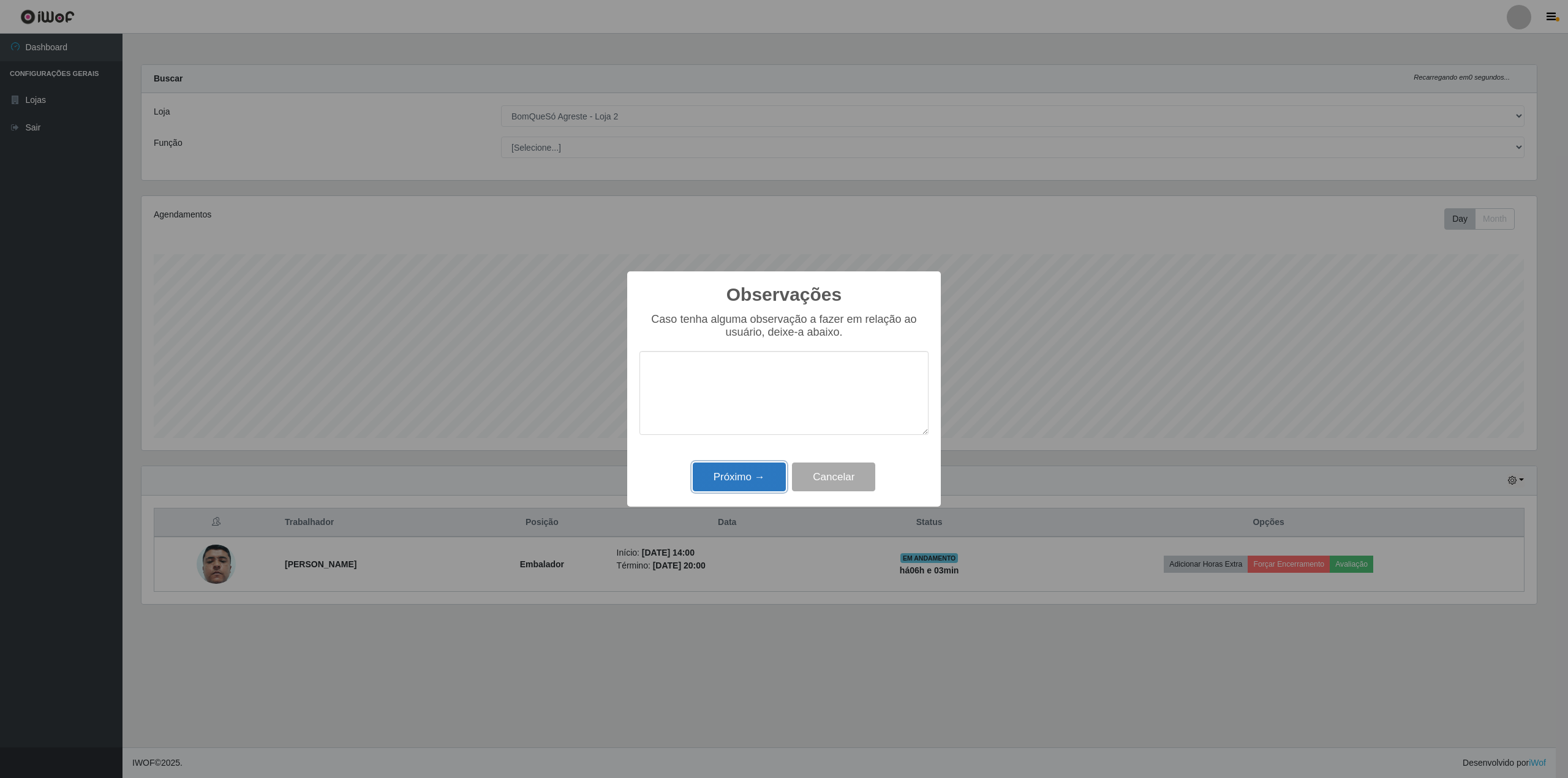
click at [753, 482] on button "Próximo →" at bounding box center [739, 477] width 93 height 29
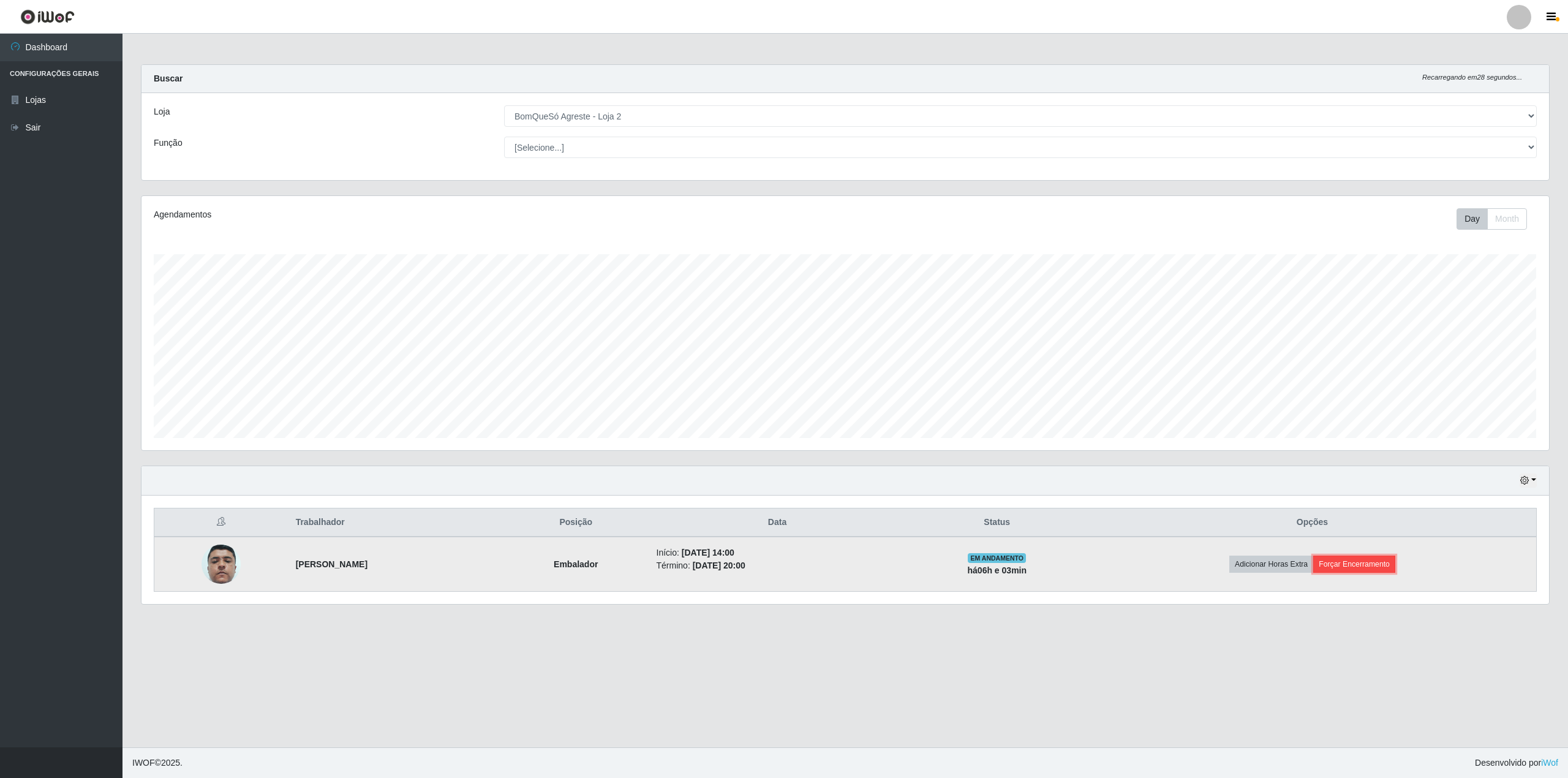
click at [1392, 569] on button "Forçar Encerramento" at bounding box center [1355, 564] width 82 height 17
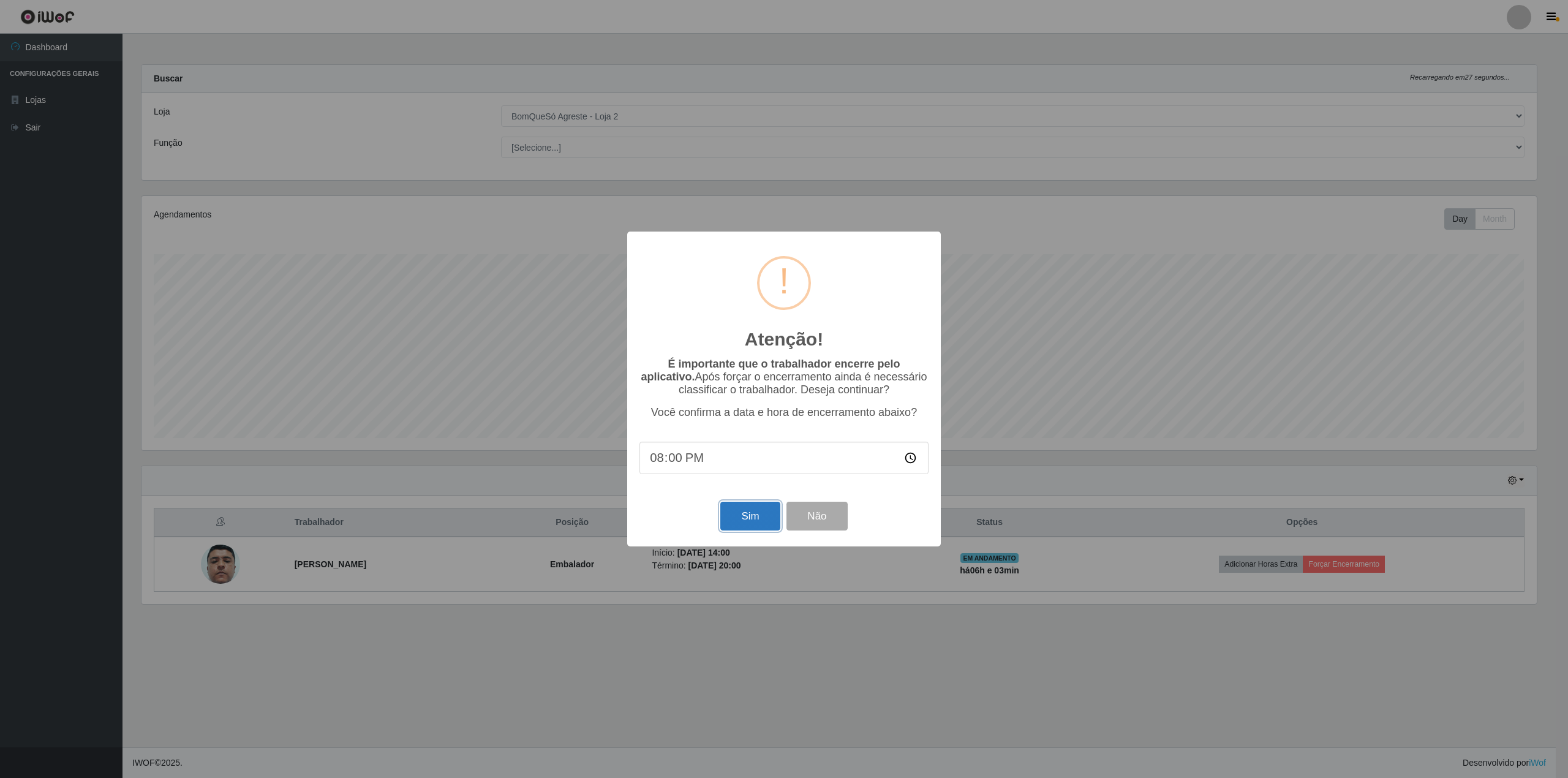
click at [763, 513] on button "Sim" at bounding box center [750, 516] width 59 height 29
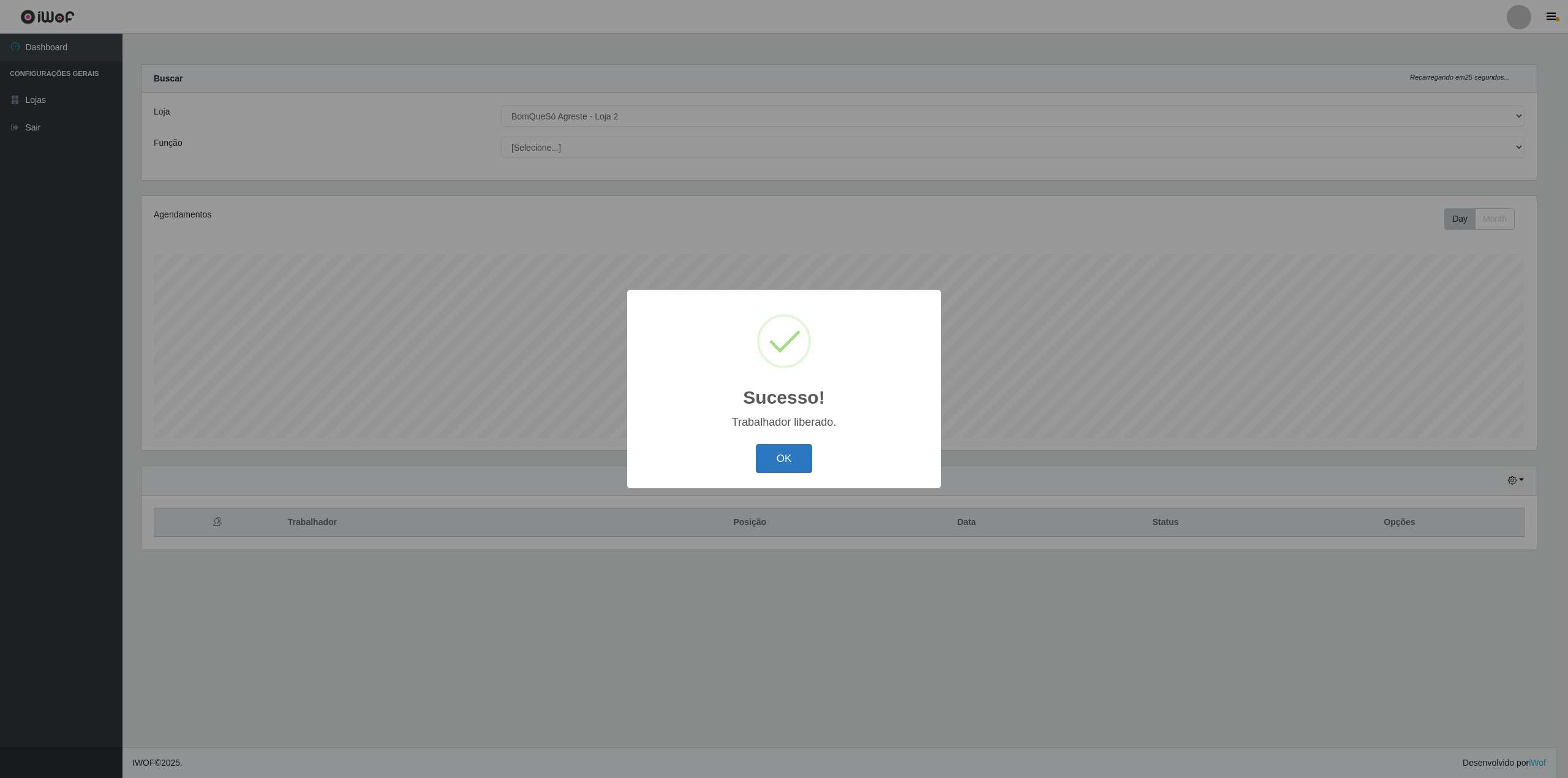
click at [800, 467] on button "OK" at bounding box center [784, 459] width 57 height 29
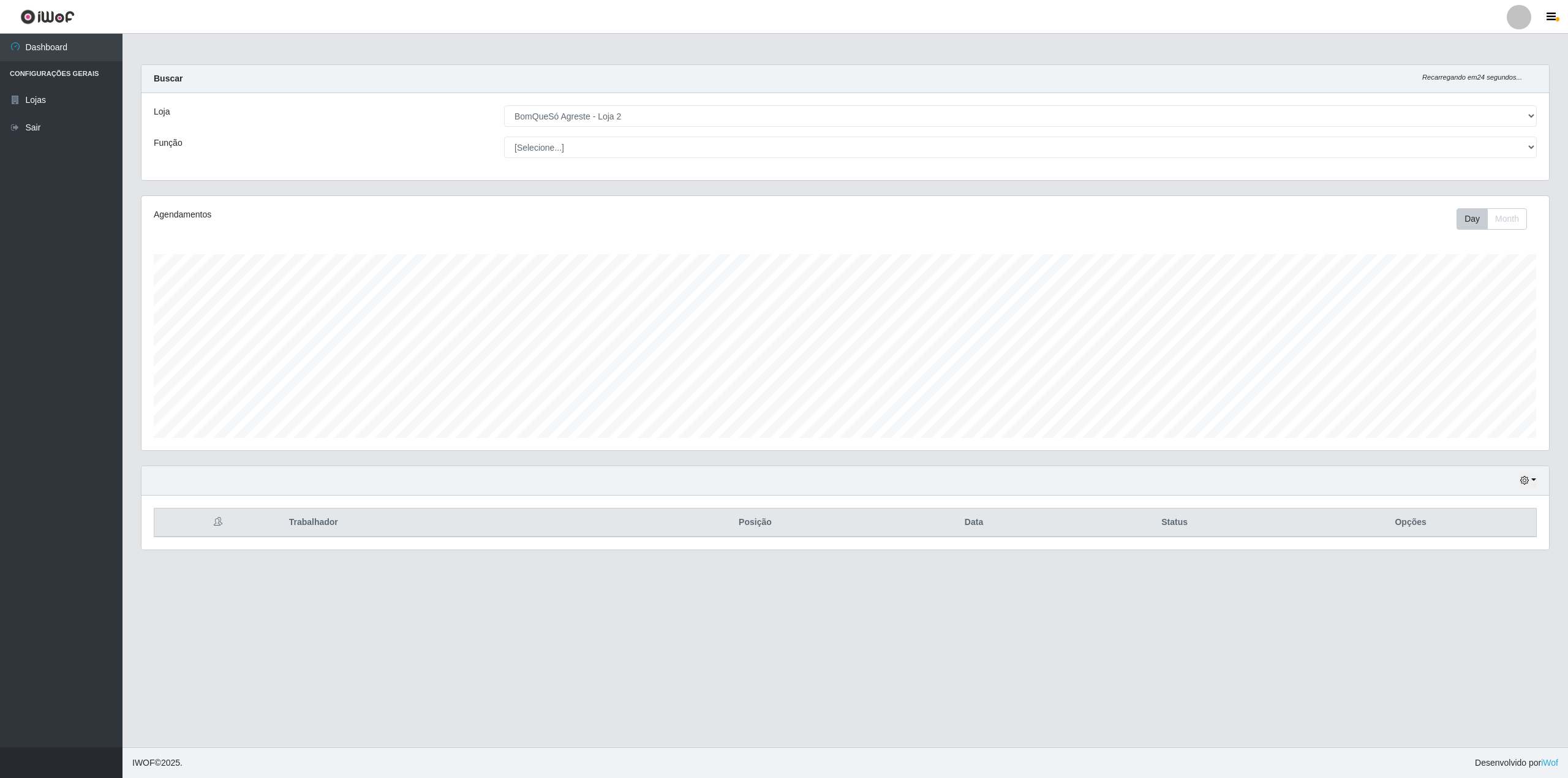
click at [1519, 17] on div at bounding box center [1519, 17] width 24 height 24
